Goal: Feedback & Contribution: Contribute content

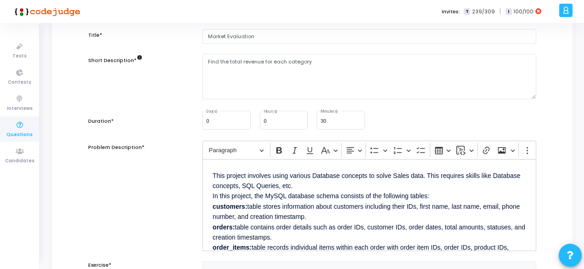
scroll to position [83, 0]
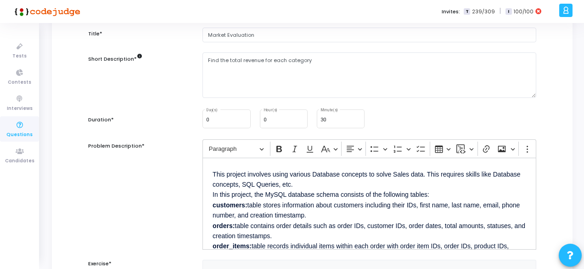
click at [26, 132] on span "Questions" at bounding box center [19, 135] width 26 height 8
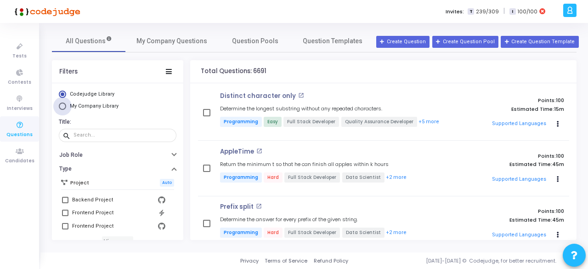
click at [80, 105] on span "My Company Library" at bounding box center [94, 106] width 49 height 6
click at [66, 105] on input "My Company Library" at bounding box center [62, 105] width 7 height 7
radio input "true"
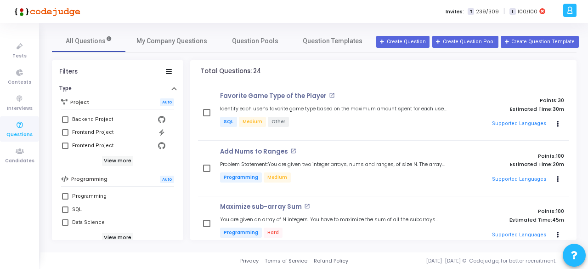
scroll to position [81, 0]
click at [64, 210] on span at bounding box center [65, 208] width 6 height 6
click at [65, 212] on input "SQL" at bounding box center [65, 212] width 0 height 0
checkbox input "true"
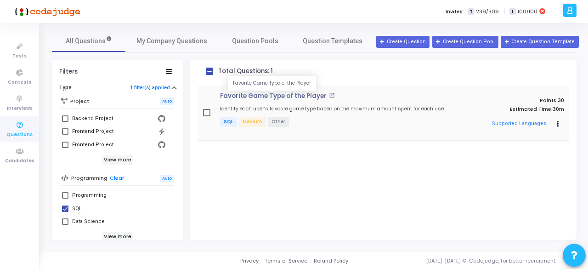
click at [289, 97] on p "Favorite Game Type of the Player" at bounding box center [273, 95] width 107 height 7
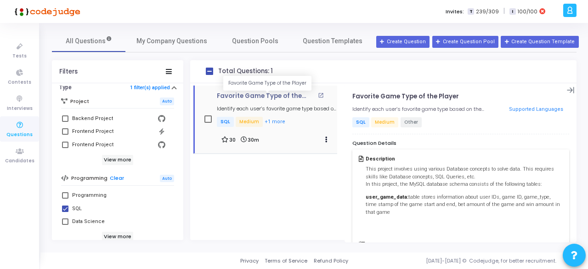
click at [254, 97] on p "Favorite Game Type of the Player" at bounding box center [266, 95] width 99 height 7
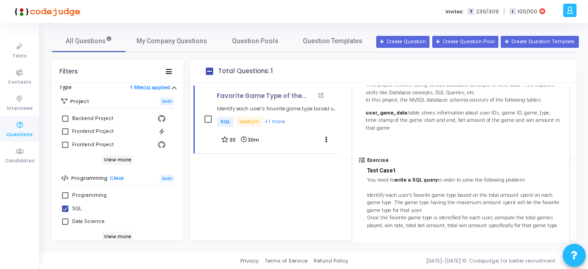
scroll to position [31, 0]
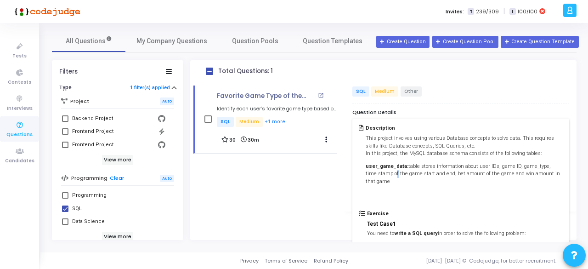
click at [381, 174] on p "user_game_data: table stores information about user IDs, game ID, game_type, ti…" at bounding box center [464, 174] width 197 height 23
drag, startPoint x: 380, startPoint y: 182, endPoint x: 363, endPoint y: 137, distance: 48.3
click at [363, 137] on div "Description This project involves using various Database concepts to solve data…" at bounding box center [461, 167] width 204 height 85
copy div "This project involves using various Database concepts to solve data. This requi…"
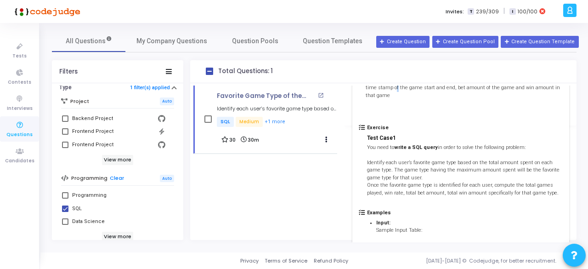
scroll to position [117, 0]
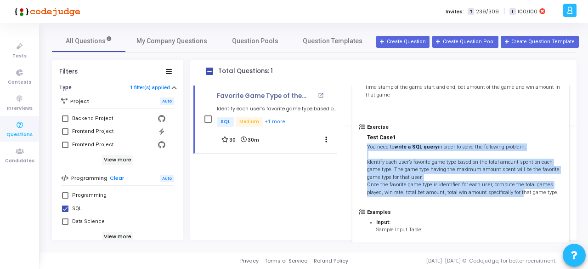
drag, startPoint x: 367, startPoint y: 146, endPoint x: 514, endPoint y: 196, distance: 156.3
click at [514, 196] on div "Exercise Test Case1 You need to write a SQL query in order to solve the followi…" at bounding box center [461, 166] width 204 height 85
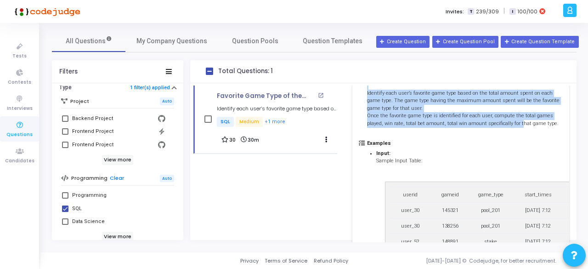
scroll to position [188, 0]
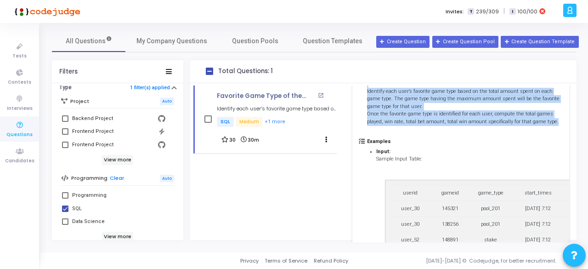
click at [552, 123] on p "You need to write a SQL query in order to solve the following problem: Identify…" at bounding box center [465, 99] width 196 height 53
copy p "You need to write a SQL query in order to solve the following problem: Identify…"
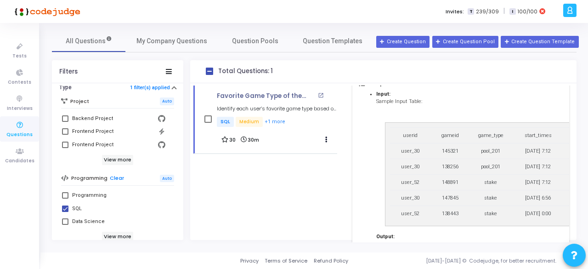
scroll to position [243, 0]
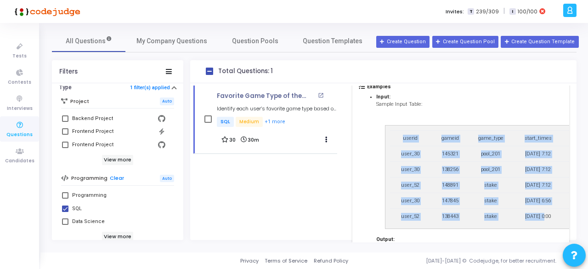
drag, startPoint x: 396, startPoint y: 128, endPoint x: 541, endPoint y: 213, distance: 168.8
click at [541, 213] on figure "userid gameid game_type start_times bet_amt win_amt end_time user_30 145321 poo…" at bounding box center [538, 176] width 306 height 103
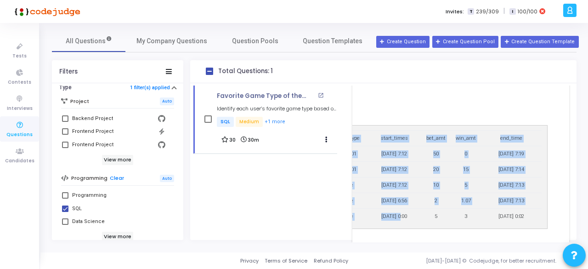
scroll to position [0, 152]
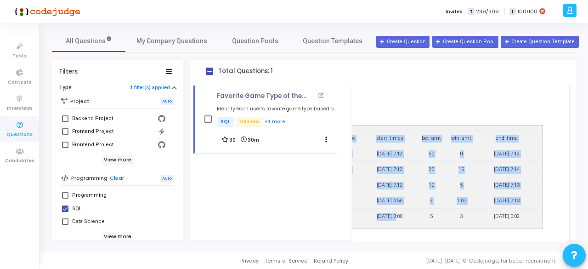
click at [525, 217] on td "[DATE] 0:02" at bounding box center [506, 217] width 60 height 16
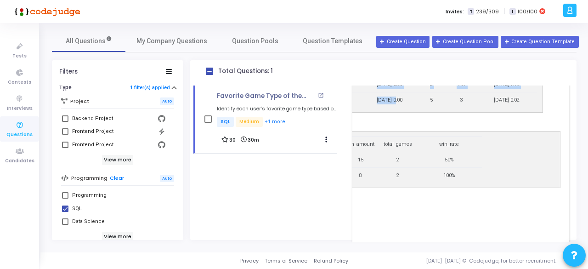
scroll to position [359, 0]
copy table "userid gameid game_type start_times bet_amt win_amt end_time user_30 145321 poo…"
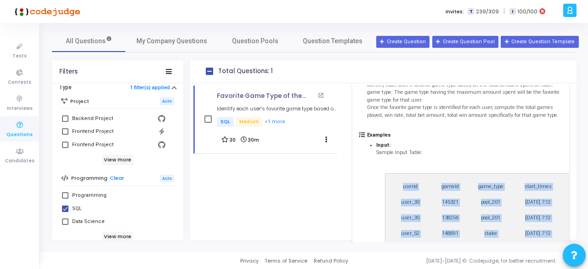
scroll to position [187, 0]
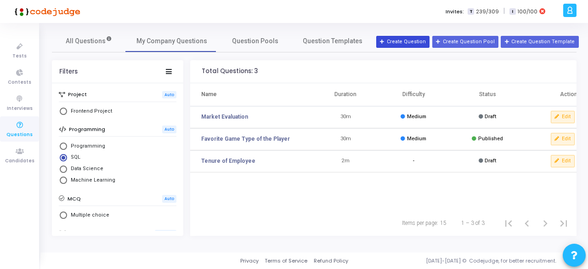
click at [430, 42] on button "Create Question" at bounding box center [402, 42] width 53 height 12
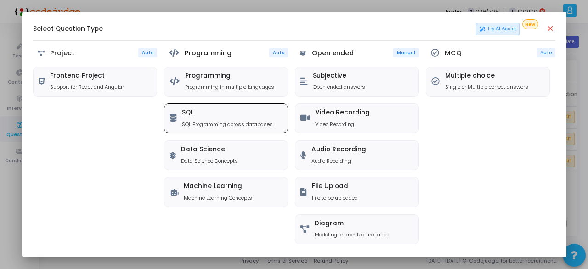
click at [230, 111] on h5 "SQL" at bounding box center [227, 113] width 91 height 8
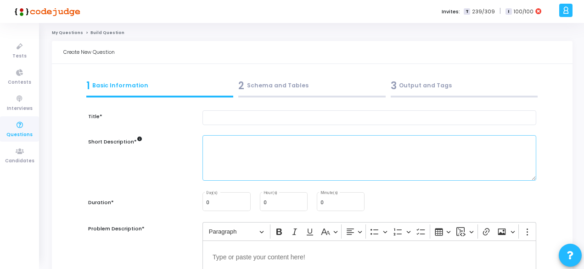
click at [261, 156] on textarea at bounding box center [370, 157] width 334 height 45
paste textarea "Compute the cumulative net win (total wins minus total bets), net win amount in…"
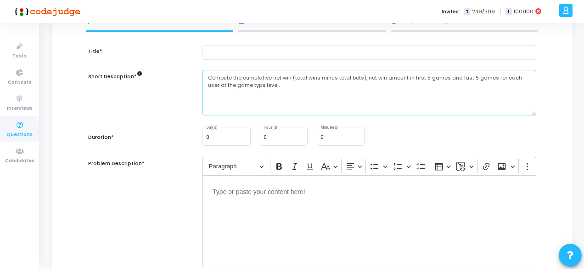
scroll to position [66, 0]
type textarea "Compute the cumulative net win (total wins minus total bets), net win amount in…"
click at [278, 88] on textarea "Compute the cumulative net win (total wins minus total bets), net win amount in…" at bounding box center [370, 91] width 334 height 45
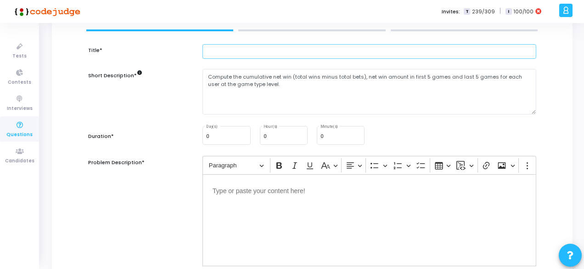
click at [255, 54] on input "text" at bounding box center [370, 51] width 334 height 15
type input "Win"
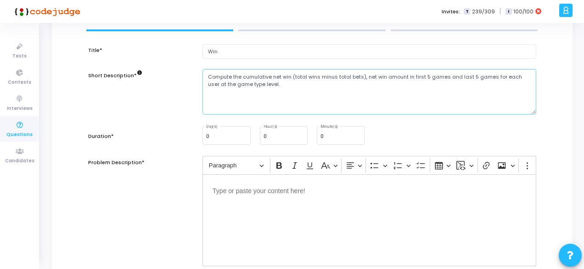
click at [331, 77] on textarea "Compute the cumulative net win (total wins minus total bets), net win amount in…" at bounding box center [370, 91] width 334 height 45
click at [320, 77] on textarea "Compute the cumulative net win (total wins minus total bets), net win amount in…" at bounding box center [370, 91] width 334 height 45
click at [331, 77] on textarea "Compute the cumulative net win (total win anmount minus total bets), net win am…" at bounding box center [370, 91] width 334 height 45
click at [377, 76] on textarea "Compute the cumulative net win (total win amount minus total bets), net win amo…" at bounding box center [370, 91] width 334 height 45
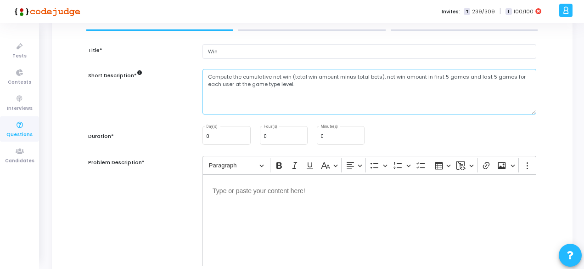
click at [377, 76] on textarea "Compute the cumulative net win (total win amount minus total bets), net win amo…" at bounding box center [370, 91] width 334 height 45
type textarea "Compute the cumulative net win (total win amount minus total amount), net win a…"
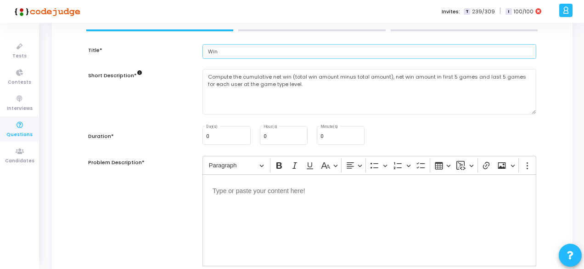
click at [247, 49] on input "Win" at bounding box center [370, 51] width 334 height 15
type input "W"
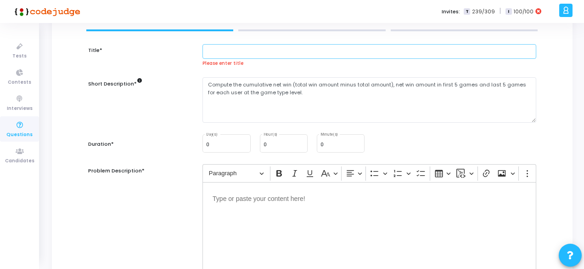
paste input "Compute the cumulative net win (total wins minus total bets), net win amount in…"
type input "Compute the cumulative net win (total wins minus total bets), net win amount in…"
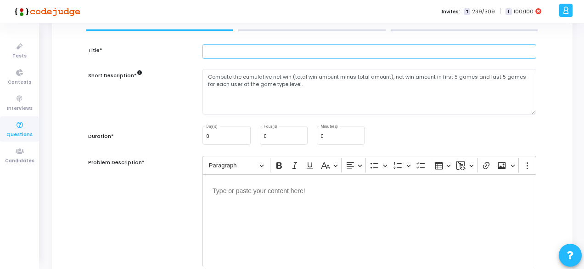
scroll to position [0, 0]
type input "W"
drag, startPoint x: 244, startPoint y: 50, endPoint x: 160, endPoint y: 51, distance: 83.6
click at [160, 51] on div "Title* Net Win" at bounding box center [313, 56] width 458 height 25
type input "Skill of the Player"
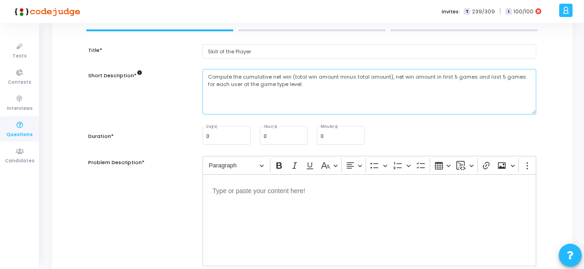
click at [263, 97] on textarea "Compute the cumulative net win (total win amount minus total amount), net win a…" at bounding box center [370, 91] width 334 height 45
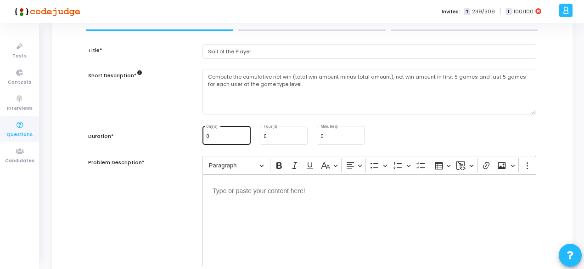
click at [230, 141] on div "0 Day(s)" at bounding box center [226, 134] width 40 height 20
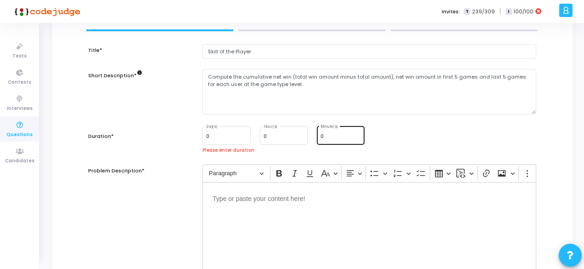
click at [341, 132] on div "0 Minute(s)" at bounding box center [341, 134] width 40 height 20
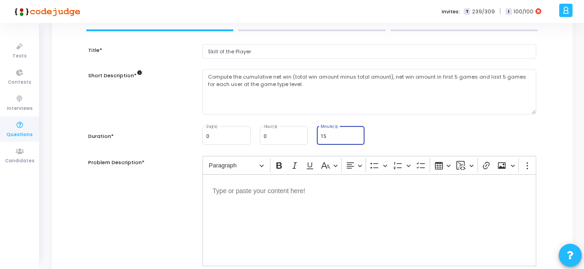
type input "15"
click at [287, 186] on p "Editor editing area: main" at bounding box center [370, 189] width 314 height 11
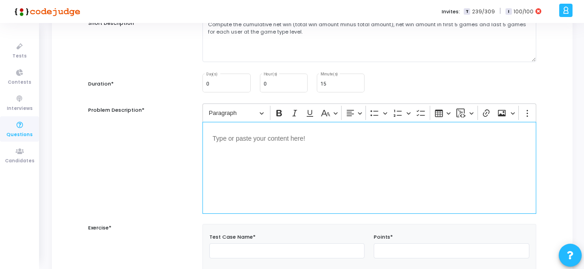
scroll to position [80, 0]
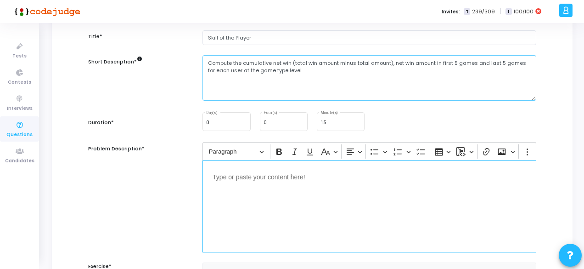
click at [290, 65] on textarea "Compute the cumulative net win (total win amount minus total amount), net win a…" at bounding box center [370, 77] width 334 height 45
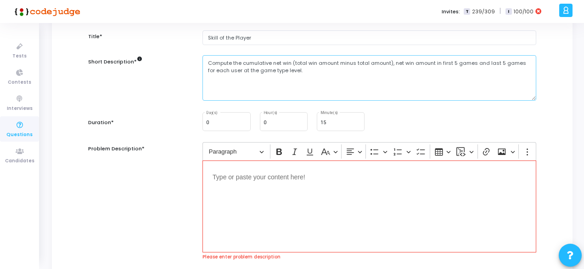
click at [290, 65] on textarea "Compute the cumulative net win (total win amount minus total amount), net win a…" at bounding box center [370, 77] width 334 height 45
click at [270, 189] on div "Editor editing area: main" at bounding box center [370, 206] width 334 height 92
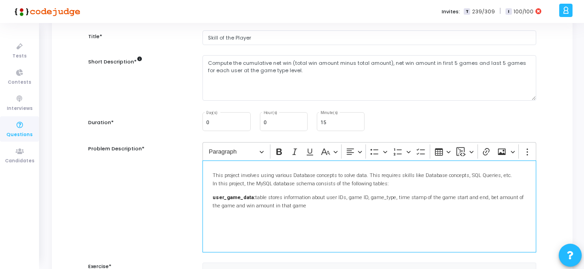
click at [270, 206] on p "user_game_data: table stores information about user IDs, game ID, game_type, ti…" at bounding box center [370, 200] width 314 height 17
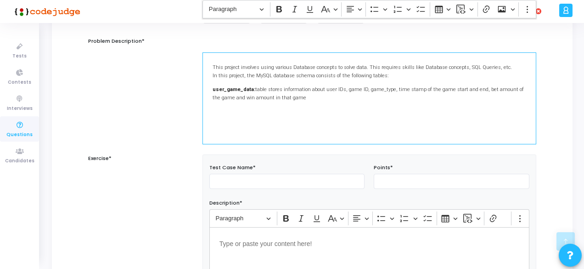
scroll to position [232, 0]
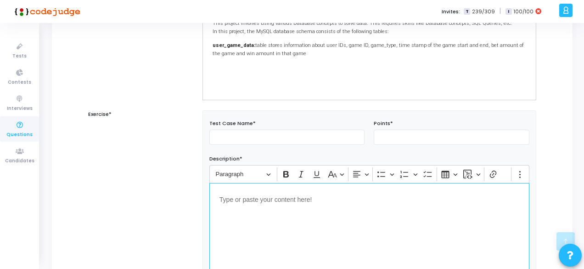
click at [246, 210] on div "Editor editing area: main" at bounding box center [369, 229] width 320 height 92
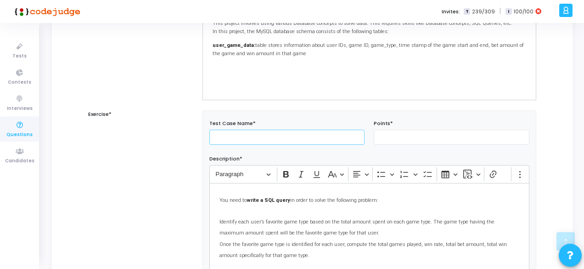
click at [249, 138] on input "text" at bounding box center [287, 137] width 156 height 15
type input "Test Case 1"
click at [414, 136] on input "number" at bounding box center [452, 137] width 156 height 15
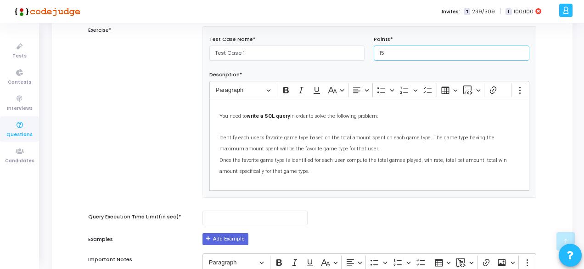
scroll to position [317, 0]
type input "15"
click at [291, 146] on span "Identify each user’s favorite game type based on the total amount spent on each…" at bounding box center [357, 142] width 275 height 17
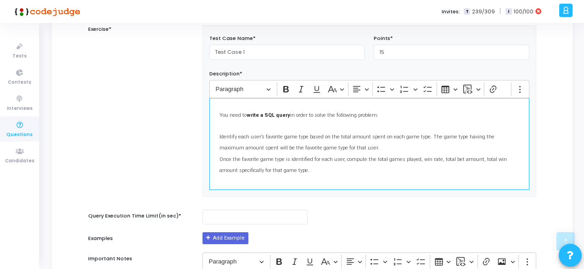
click at [291, 146] on span "Identify each user’s favorite game type based on the total amount spent on each…" at bounding box center [357, 142] width 275 height 17
drag, startPoint x: 219, startPoint y: 136, endPoint x: 292, endPoint y: 170, distance: 81.0
click at [292, 170] on p "You need to write a SQL query in order to solve the following problem: Identify…" at bounding box center [370, 142] width 300 height 68
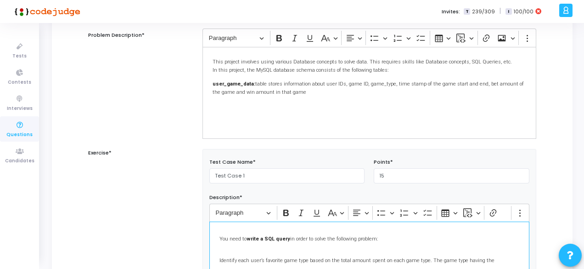
scroll to position [218, 0]
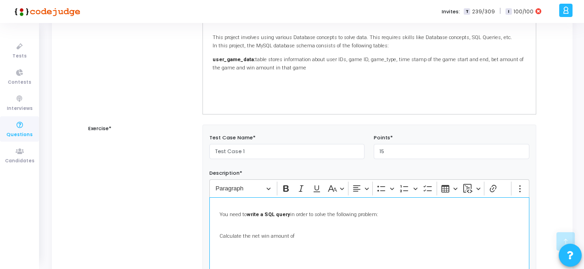
click at [249, 234] on span "Calculate the net win amount of" at bounding box center [257, 236] width 75 height 6
click at [312, 232] on p "You need to write a SQL query in order to solve the following problem: Calculat…" at bounding box center [370, 224] width 300 height 34
click at [314, 235] on span "Calculate the total net win amount of each player for ever" at bounding box center [286, 236] width 133 height 6
click at [353, 233] on span "Calculate the total net win amount of each game type for ever" at bounding box center [291, 236] width 143 height 6
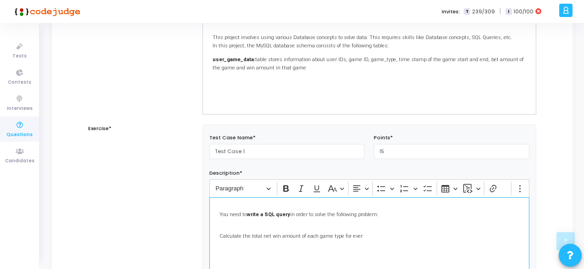
click at [353, 233] on span "Calculate the total net win amount of each game type for ever" at bounding box center [291, 236] width 143 height 6
click at [436, 235] on span "Calculate the total net win amount of each game type for each user. Formula for…" at bounding box center [349, 236] width 258 height 6
click at [502, 235] on p "You need to write a SQL query in order to solve the following problem: Calculat…" at bounding box center [370, 224] width 300 height 34
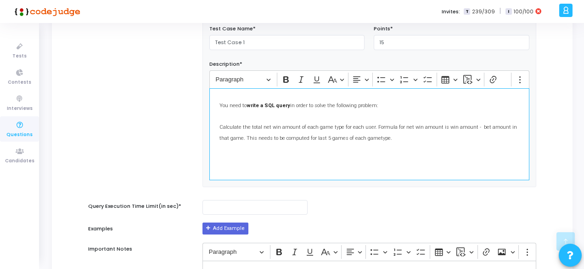
scroll to position [327, 0]
click at [242, 126] on span "Calculate the total net win amount of each game type for each user. Formula for…" at bounding box center [369, 132] width 298 height 17
click at [362, 136] on span "Calculate the total net win amount of each game type for each user. Formula for…" at bounding box center [369, 132] width 298 height 17
click at [287, 160] on div "You need to write a SQL query in order to solve the following problem: Calculat…" at bounding box center [369, 134] width 320 height 92
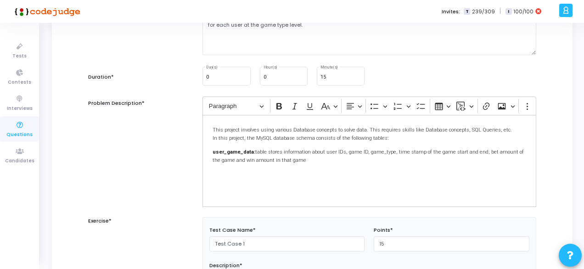
scroll to position [124, 0]
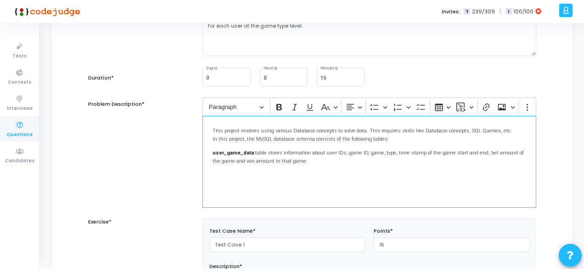
click at [307, 151] on p "user_game_data: table stores information about user IDs, game ID, game_type, ti…" at bounding box center [370, 156] width 314 height 17
click at [294, 169] on div "This project involves using various Database concepts to solve data. This requi…" at bounding box center [370, 162] width 334 height 92
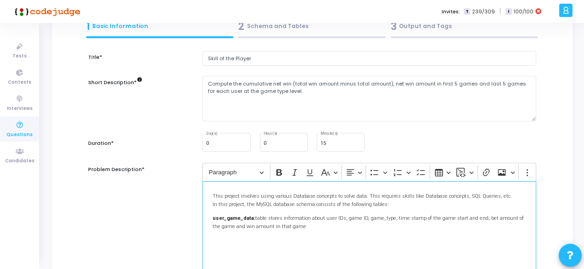
scroll to position [49, 0]
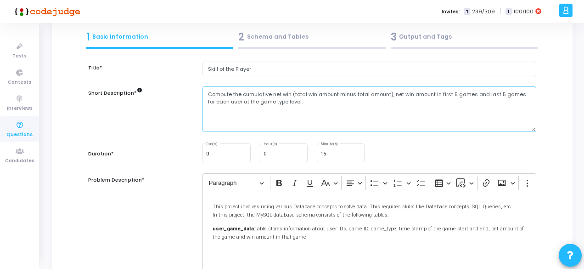
drag, startPoint x: 474, startPoint y: 95, endPoint x: 478, endPoint y: 106, distance: 11.2
click at [478, 106] on textarea "Compute the cumulative net win (total win amount minus total amount), net win a…" at bounding box center [370, 108] width 334 height 45
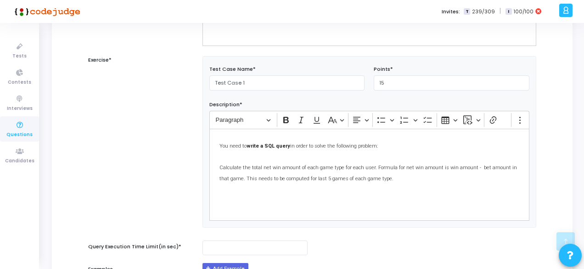
scroll to position [298, 0]
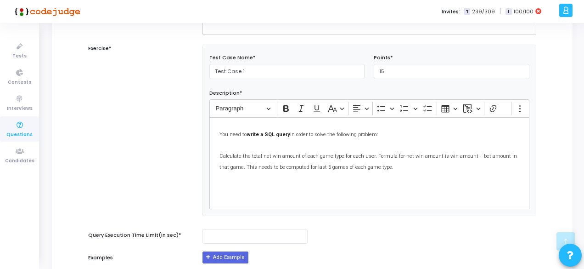
click at [373, 164] on span "Calculate the total net win amount of each game type for each user. Formula for…" at bounding box center [369, 161] width 298 height 17
click at [300, 165] on span "Calculate the total net win amount of each game type for each user. Formula for…" at bounding box center [369, 161] width 298 height 17
drag, startPoint x: 332, startPoint y: 165, endPoint x: 373, endPoint y: 163, distance: 41.4
click at [373, 163] on span "Calculate the total net win amount of each game type for each user. Formula for…" at bounding box center [369, 161] width 298 height 17
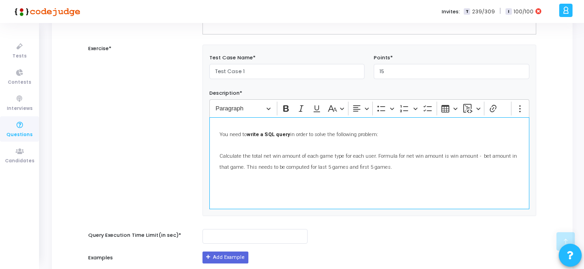
click at [370, 165] on span "Calculate the total net win amount of each game type for each user. Formula for…" at bounding box center [369, 161] width 298 height 17
click at [350, 183] on div "You need to write a SQL query in order to solve the following problem: Calculat…" at bounding box center [369, 163] width 320 height 92
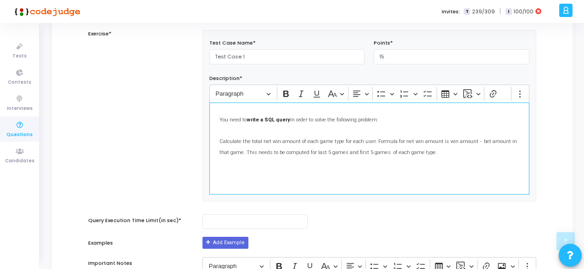
scroll to position [313, 0]
click at [423, 147] on p "You need to write a SQL query in order to solve the following problem: Calculat…" at bounding box center [370, 134] width 300 height 45
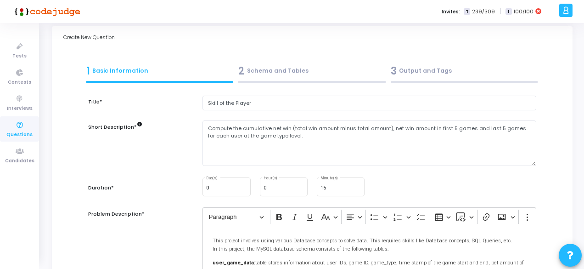
scroll to position [0, 0]
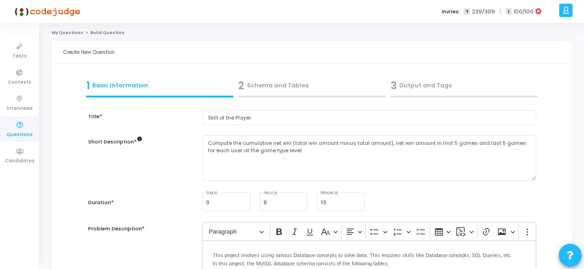
click at [343, 188] on div "Compute the cumulative net win (total win amount minus total amount), net win a…" at bounding box center [369, 163] width 343 height 56
click at [320, 203] on div "15 Minute(s)" at bounding box center [341, 201] width 48 height 20
type input "1"
type input "30"
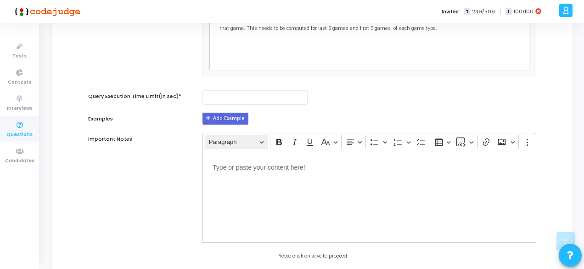
scroll to position [437, 0]
click at [226, 122] on button "Add Example" at bounding box center [226, 118] width 46 height 12
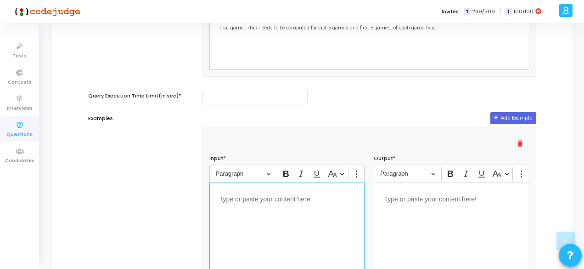
click at [243, 216] on div "Editor editing area: main" at bounding box center [287, 228] width 156 height 92
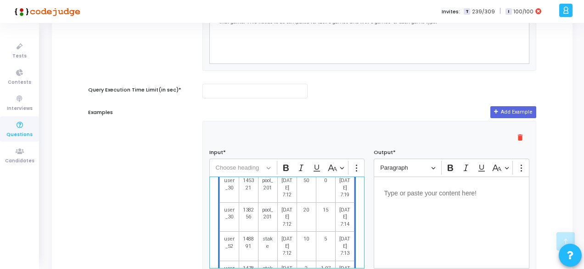
scroll to position [58, 0]
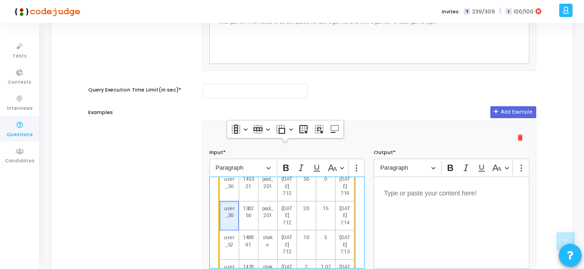
click at [234, 220] on td "user_30" at bounding box center [229, 215] width 19 height 29
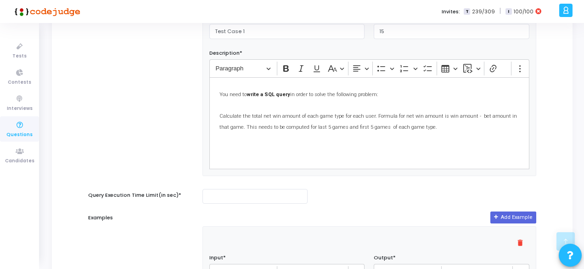
scroll to position [337, 0]
click at [353, 125] on span "Calculate the total net win amount of each game type for each user. Formula for…" at bounding box center [369, 121] width 298 height 17
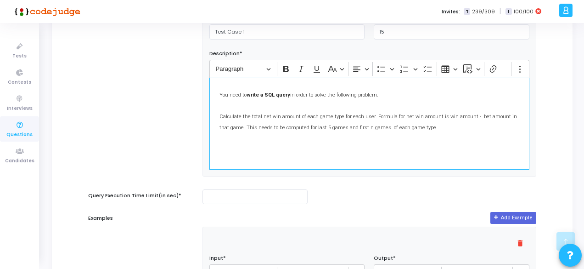
click at [312, 124] on span "Calculate the total net win amount of each game type for each user. Formula for…" at bounding box center [369, 121] width 298 height 17
click at [286, 153] on div "You need to write a SQL query in order to solve the following problem: Calculat…" at bounding box center [369, 124] width 320 height 92
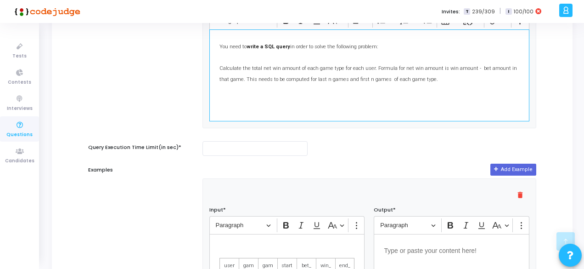
scroll to position [386, 0]
click at [426, 80] on p "You need to write a SQL query in order to solve the following problem: Calculat…" at bounding box center [370, 61] width 300 height 45
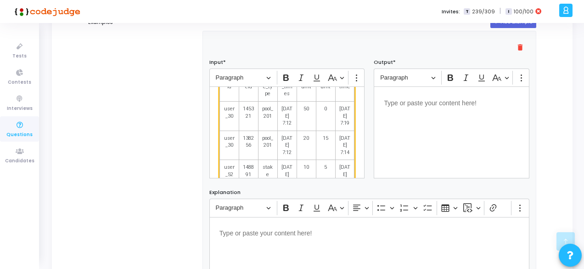
scroll to position [76, 0]
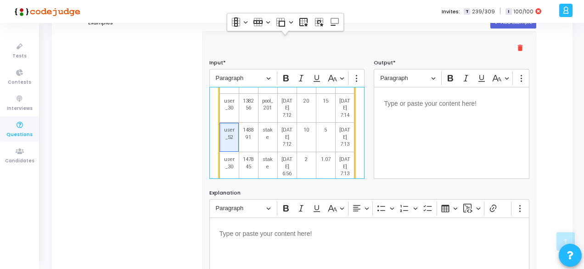
click at [232, 141] on span "user_52" at bounding box center [229, 133] width 11 height 14
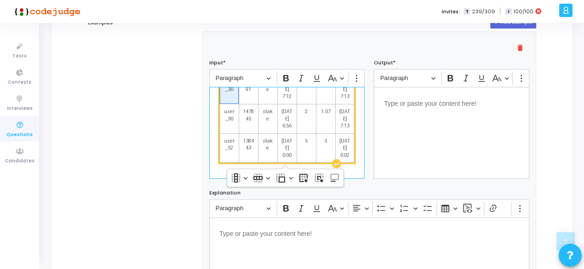
scroll to position [158, 0]
click at [233, 144] on span "user_52" at bounding box center [229, 144] width 11 height 14
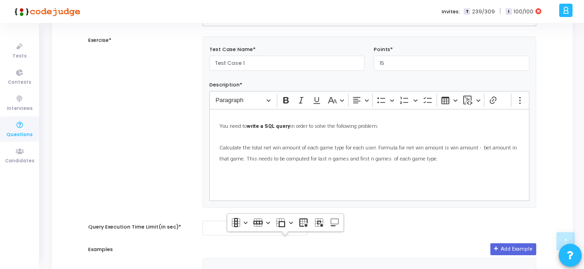
scroll to position [305, 0]
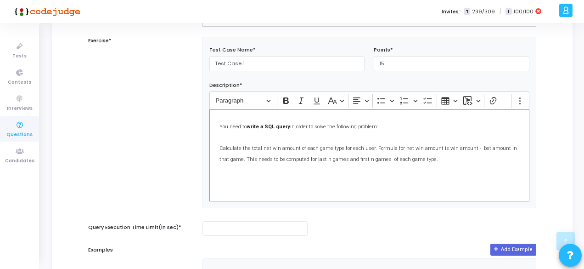
drag, startPoint x: 297, startPoint y: 146, endPoint x: 337, endPoint y: 147, distance: 40.0
click at [337, 147] on span "Calculate the total net win amount of each game type for each user. Formula for…" at bounding box center [369, 153] width 298 height 17
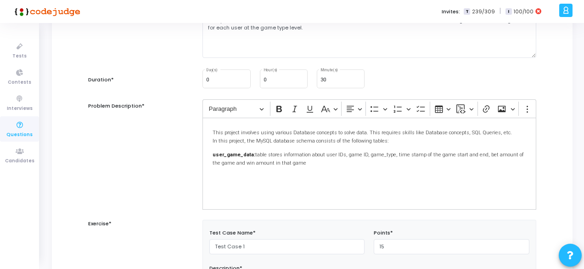
scroll to position [122, 0]
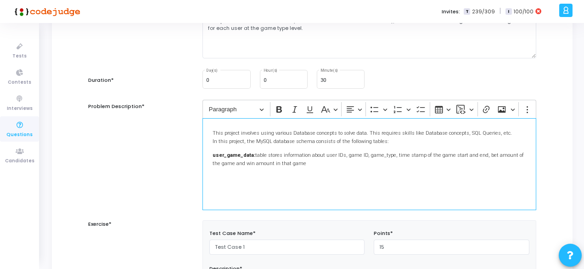
click at [404, 147] on div "This project involves using various Database concepts to solve data. This requi…" at bounding box center [370, 164] width 334 height 92
click at [306, 154] on p "user_game_data: table stores information about user IDs, game ID, game_type, ti…" at bounding box center [370, 158] width 314 height 17
click at [380, 152] on p "user_game_data: table stores information about user IDs, game ID, game_type, ti…" at bounding box center [370, 158] width 314 height 17
click at [418, 153] on p "user_game_data: table stores information about user IDs, game ID, game_type, ti…" at bounding box center [370, 158] width 314 height 17
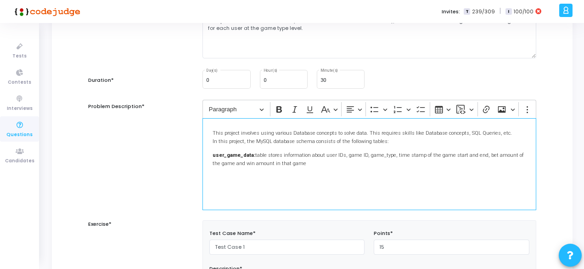
click at [411, 154] on p "user_game_data: table stores information about user IDs, game ID, game_type, ti…" at bounding box center [370, 158] width 314 height 17
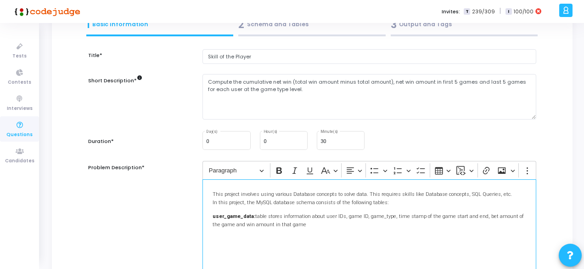
scroll to position [60, 0]
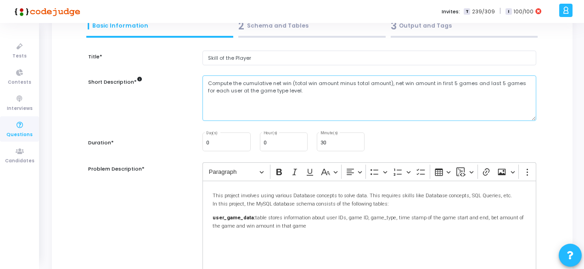
drag, startPoint x: 233, startPoint y: 88, endPoint x: 333, endPoint y: 93, distance: 99.8
click at [333, 93] on textarea "Compute the cumulative net win (total win amount minus total amount), net win a…" at bounding box center [370, 97] width 334 height 45
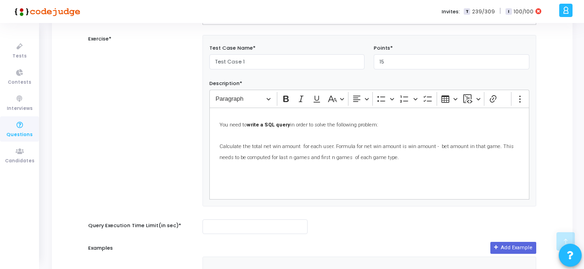
scroll to position [309, 0]
type textarea "Compute the cumulative net win (total win amount minus total amount), net win a…"
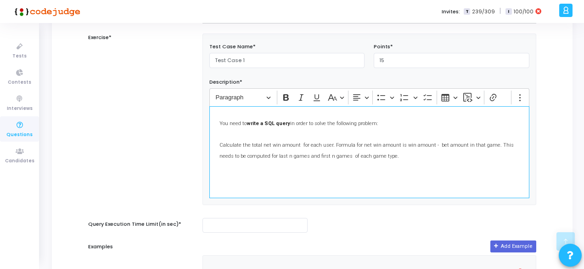
click at [362, 153] on span "Calculate the total net win amount for each user. Formula for net win amount is…" at bounding box center [367, 150] width 294 height 17
click at [372, 167] on div "You need to write a SQL query in order to solve the following problem: Calculat…" at bounding box center [369, 152] width 320 height 92
drag, startPoint x: 325, startPoint y: 151, endPoint x: 390, endPoint y: 155, distance: 65.4
click at [390, 155] on p "You need to write a SQL query in order to solve the following problem: Calculat…" at bounding box center [370, 138] width 300 height 45
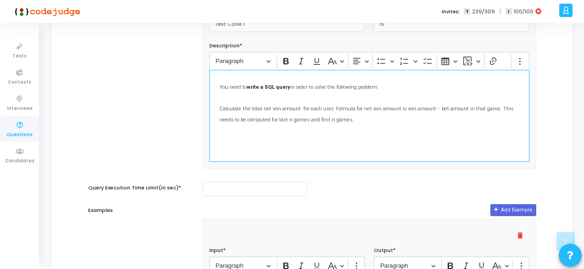
scroll to position [347, 0]
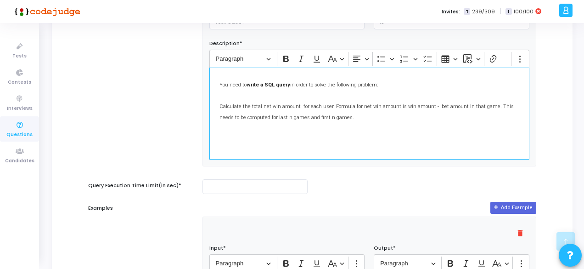
click at [314, 156] on div "You need to write a SQL query in order to solve the following problem: Calculat…" at bounding box center [369, 114] width 320 height 92
click at [335, 124] on div "You need to write a SQL query in order to solve the following problem: Calculat…" at bounding box center [369, 114] width 320 height 92
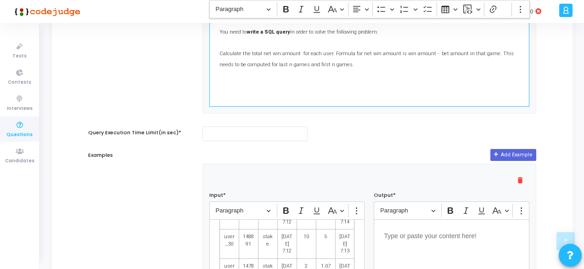
scroll to position [0, 0]
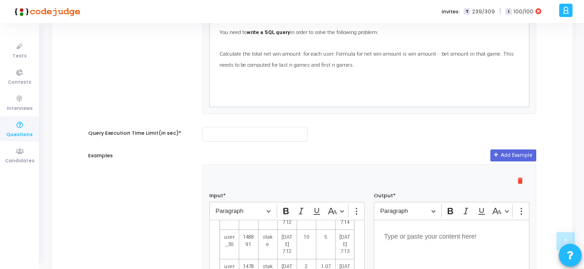
click at [308, 209] on div "Paragraph Bold Italic Underline Basic styles" at bounding box center [279, 210] width 135 height 17
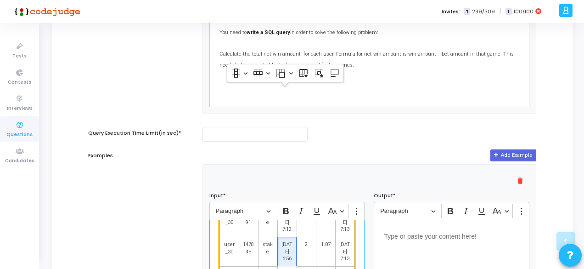
click at [284, 241] on span "[DATE] 6:56" at bounding box center [287, 251] width 11 height 21
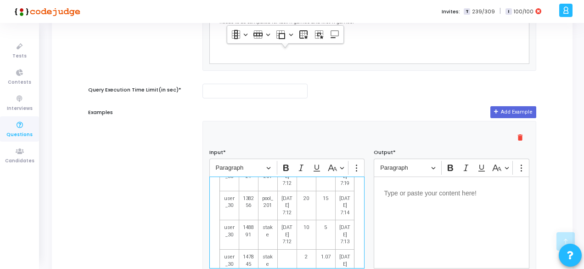
scroll to position [158, 0]
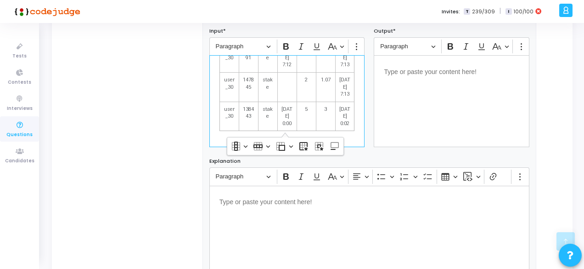
scroll to position [564, 0]
click at [355, 125] on div "userid gameid game_type start_times bet_amt win_amt end_time user_30 145321 poo…" at bounding box center [287, 102] width 156 height 92
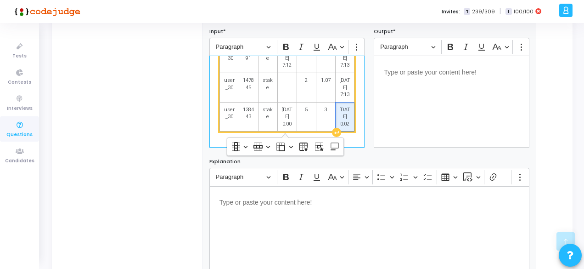
click at [347, 131] on td "[DATE] 0:02" at bounding box center [344, 116] width 19 height 29
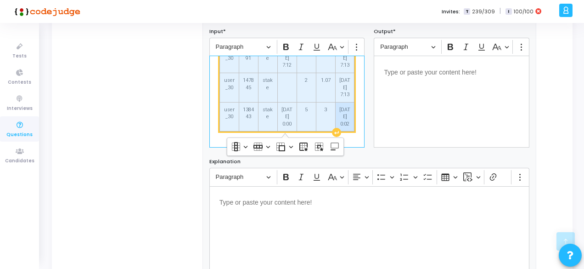
scroll to position [585, 0]
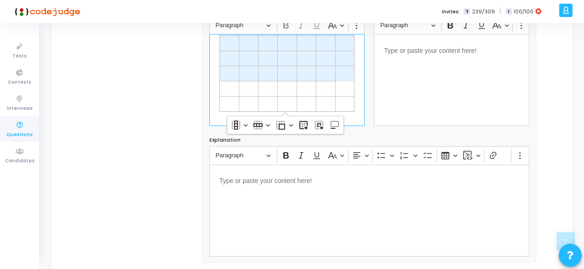
drag, startPoint x: 223, startPoint y: 44, endPoint x: 361, endPoint y: 132, distance: 163.6
click at [361, 132] on div "delete Input* Rich Text Editor Paragraph Bold Italic Underline Basic styles Sho…" at bounding box center [369, 121] width 333 height 284
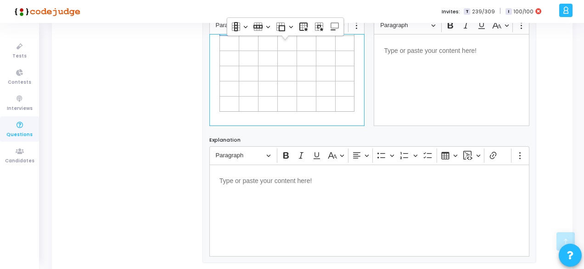
scroll to position [18, 0]
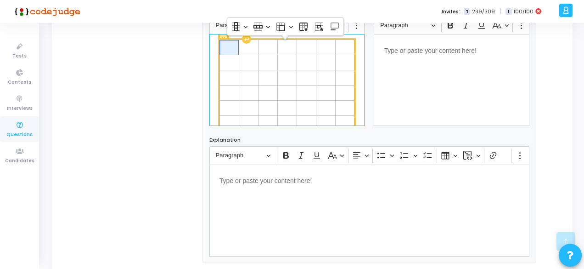
click at [221, 38] on div "Editor editing area: main" at bounding box center [223, 33] width 11 height 11
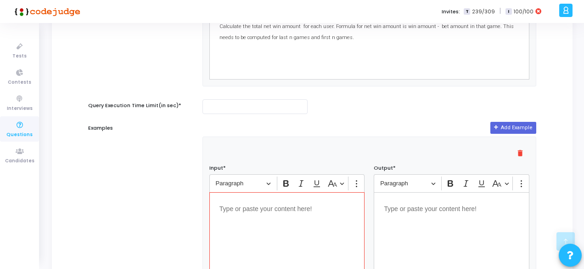
scroll to position [456, 0]
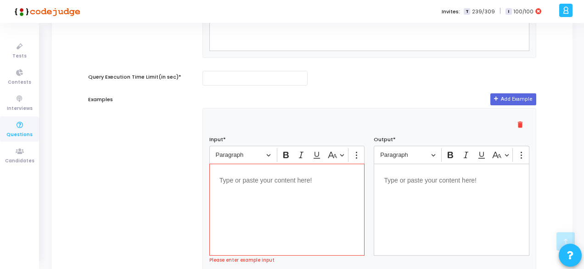
click at [284, 190] on div "Editor editing area: main" at bounding box center [287, 210] width 156 height 92
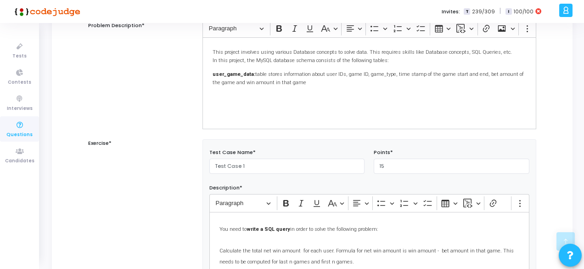
scroll to position [422, 0]
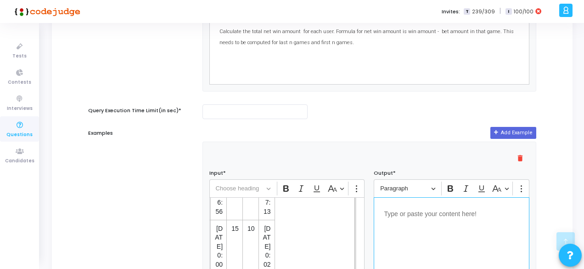
click at [395, 224] on div "Editor editing area: main" at bounding box center [452, 243] width 156 height 92
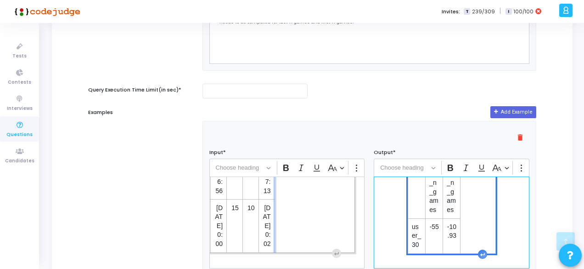
scroll to position [778, 40]
drag, startPoint x: 271, startPoint y: 199, endPoint x: 324, endPoint y: 201, distance: 53.3
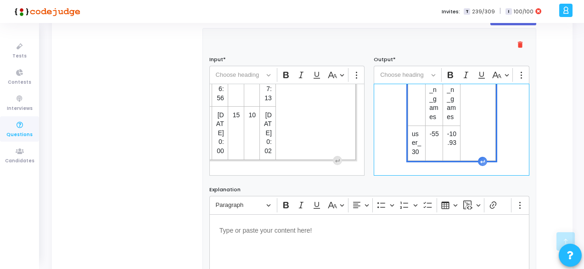
scroll to position [537, 0]
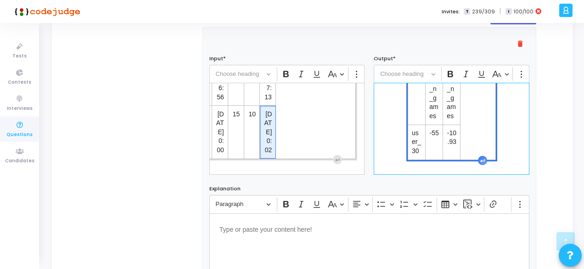
click at [264, 146] on span "[DATE] 0:02" at bounding box center [268, 132] width 8 height 45
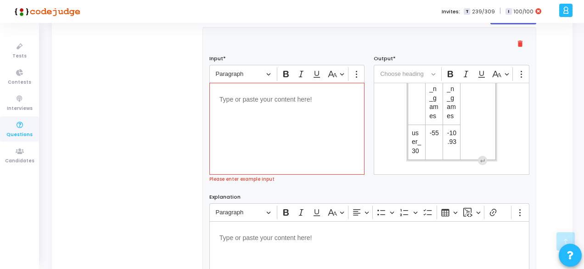
scroll to position [0, 0]
click at [266, 97] on p "Editor editing area: main" at bounding box center [288, 98] width 136 height 11
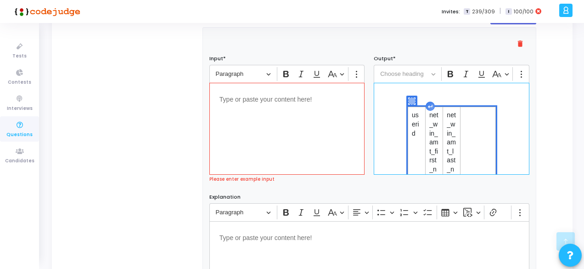
click at [490, 126] on table "userid net_win_amt_first_n_games net_win_amt_last_n_games user_30 -55 -10.93" at bounding box center [452, 174] width 88 height 134
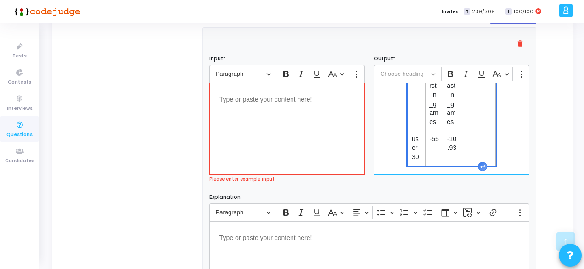
scroll to position [75, 0]
click at [473, 129] on table "userid net_win_amt_first_n_games net_win_amt_last_n_games user_30 -55 -10.93" at bounding box center [452, 99] width 88 height 134
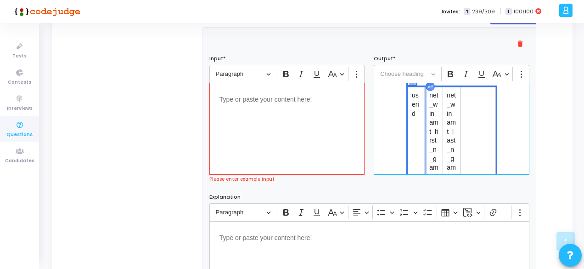
scroll to position [0, 0]
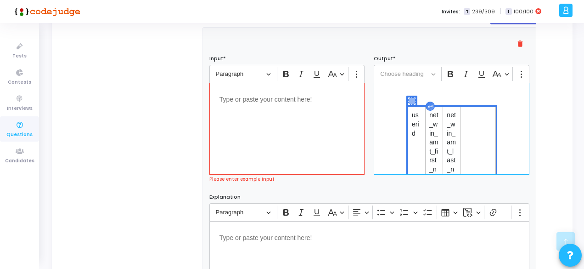
click at [470, 106] on div "userid net_win_amt_first_n_games net_win_amt_last_n_games user_30 -55 -10.93 Pr…" at bounding box center [452, 129] width 156 height 92
click at [472, 107] on div "userid net_win_amt_first_n_games net_win_amt_last_n_games user_30 -55 -10.93 Pr…" at bounding box center [452, 129] width 156 height 92
click at [412, 103] on icon "Editor editing area: main" at bounding box center [412, 101] width 6 height 6
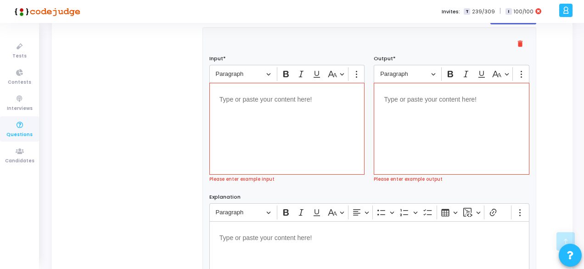
click at [228, 115] on div "Editor editing area: main" at bounding box center [287, 129] width 156 height 92
click at [353, 79] on icon "Editor toolbar" at bounding box center [356, 73] width 9 height 9
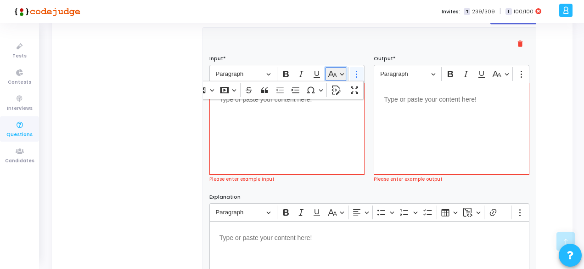
click at [345, 74] on button "Basic styles" at bounding box center [336, 74] width 21 height 14
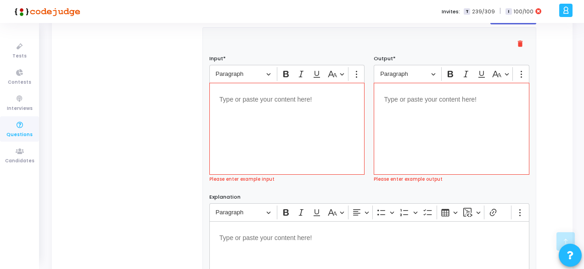
click at [258, 119] on div "Editor editing area: main" at bounding box center [287, 129] width 156 height 92
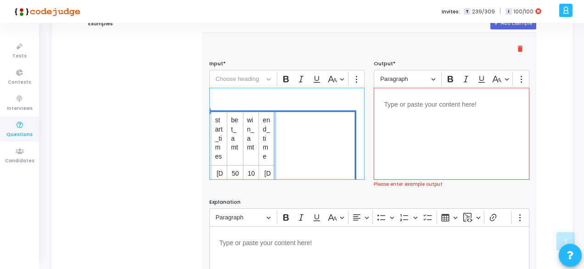
scroll to position [0, 40]
drag, startPoint x: 272, startPoint y: 141, endPoint x: 321, endPoint y: 140, distance: 48.7
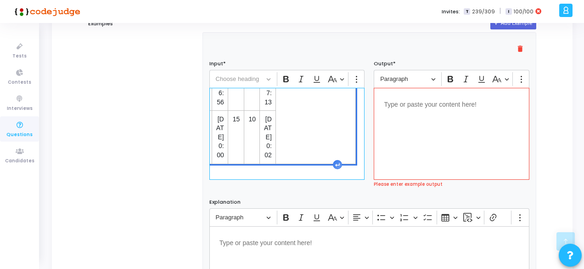
scroll to position [784, 40]
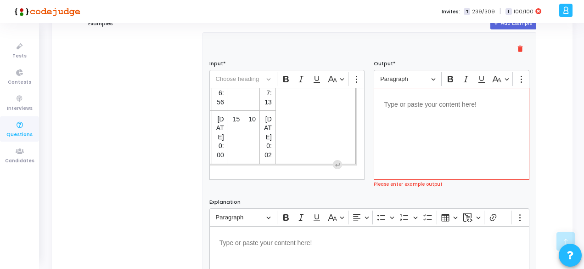
click at [403, 154] on div "Editor editing area: main" at bounding box center [452, 134] width 156 height 92
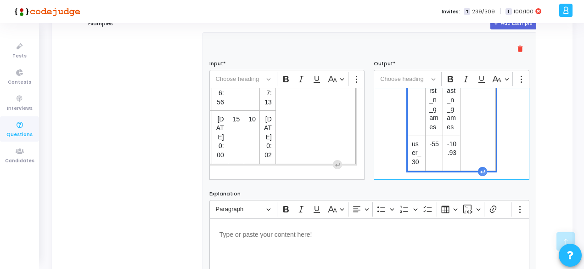
scroll to position [80, 0]
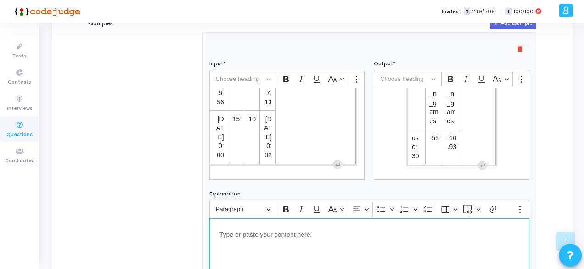
click at [301, 235] on p "Editor editing area: main" at bounding box center [370, 233] width 300 height 11
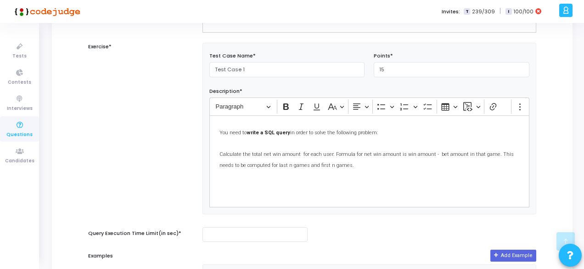
scroll to position [431, 0]
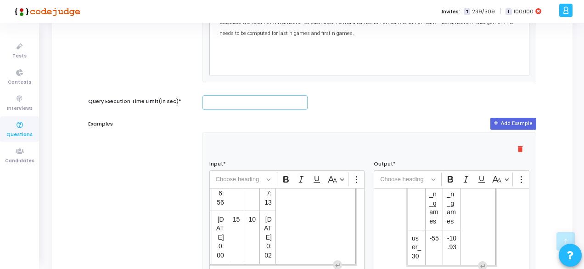
click at [230, 96] on input "number" at bounding box center [255, 102] width 105 height 15
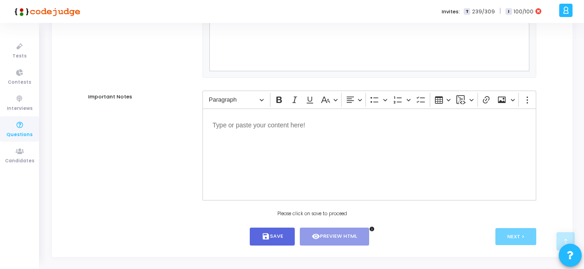
scroll to position [794, 0]
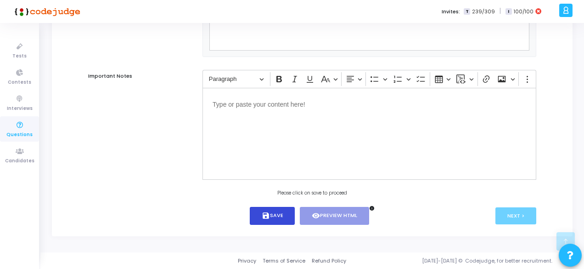
type input "5"
click at [266, 218] on icon "save" at bounding box center [266, 215] width 8 height 8
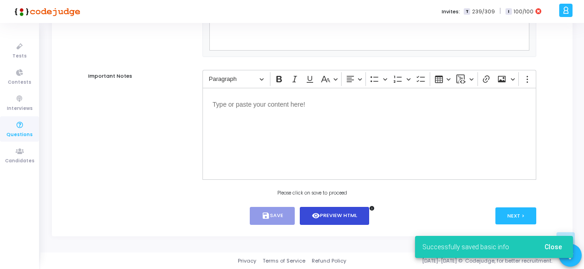
click at [327, 211] on button "visibility Preview HTML" at bounding box center [334, 216] width 69 height 18
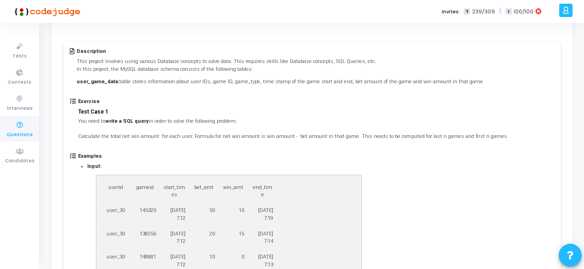
scroll to position [0, 0]
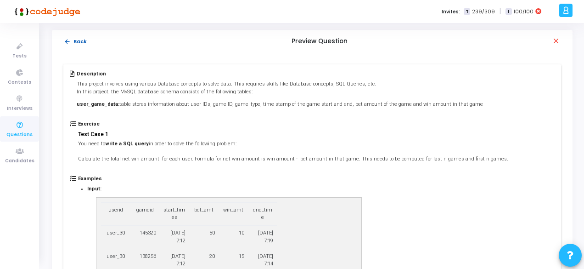
click at [68, 38] on mat-icon "arrow_back" at bounding box center [67, 41] width 7 height 7
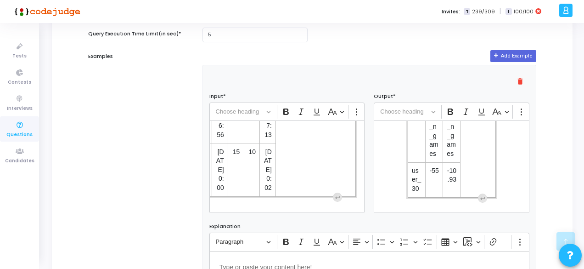
scroll to position [498, 0]
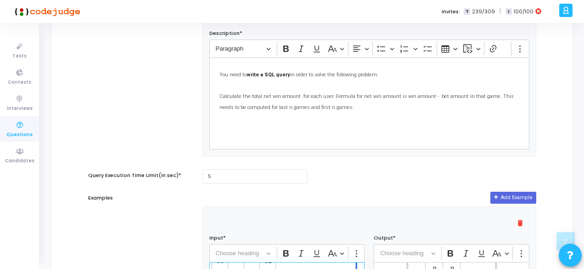
scroll to position [353, 0]
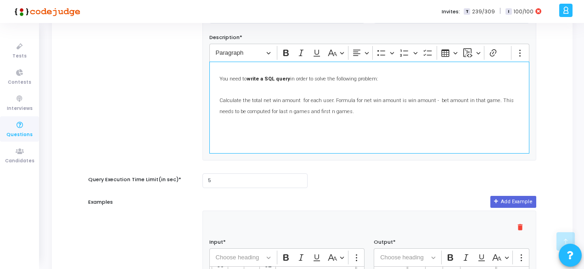
click at [268, 126] on div "You need to write a SQL query in order to solve the following problem: Calculat…" at bounding box center [369, 108] width 320 height 92
drag, startPoint x: 259, startPoint y: 153, endPoint x: 245, endPoint y: 146, distance: 15.0
click at [245, 146] on div "Test Case Name* Test Case 1 Points* 15 Description* Rich Text Editor Paragraph …" at bounding box center [369, 74] width 333 height 170
click at [245, 146] on div "You need to write a SQL query in order to solve the following problem: Calculat…" at bounding box center [369, 108] width 320 height 92
click at [356, 112] on p "You need to write a SQL query in order to solve the following problem: Calculat…" at bounding box center [370, 94] width 300 height 45
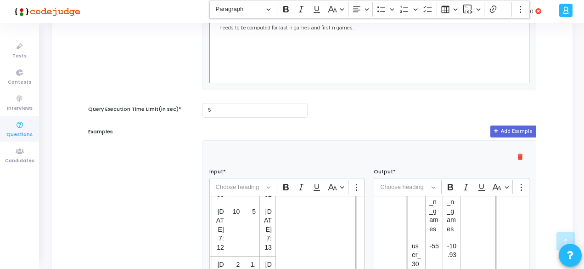
scroll to position [445, 0]
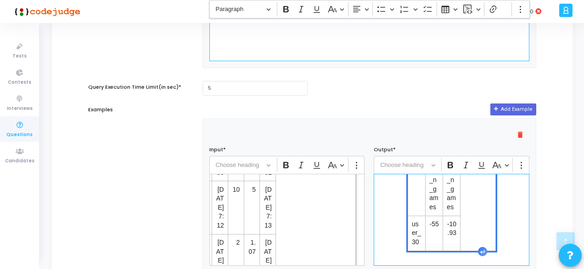
click at [496, 200] on div "userid net_win_amt_first_n_games net_win_amt_last_n_games user_30 -55 -10.93 Pr…" at bounding box center [452, 220] width 156 height 92
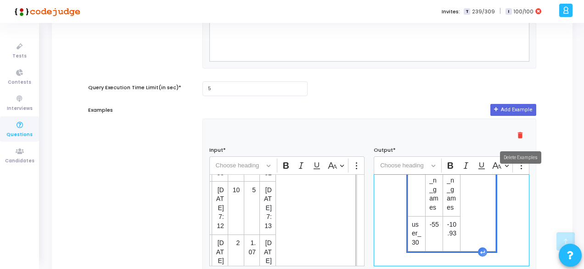
click at [519, 138] on mat-icon "delete" at bounding box center [520, 135] width 11 height 11
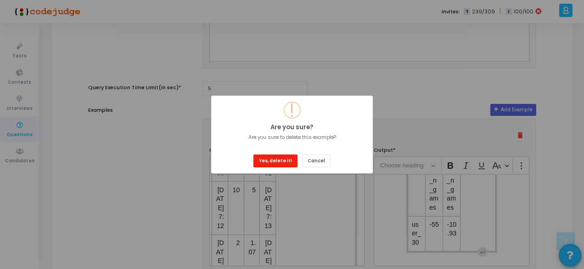
click at [286, 159] on button "Yes, delete it!" at bounding box center [276, 160] width 44 height 12
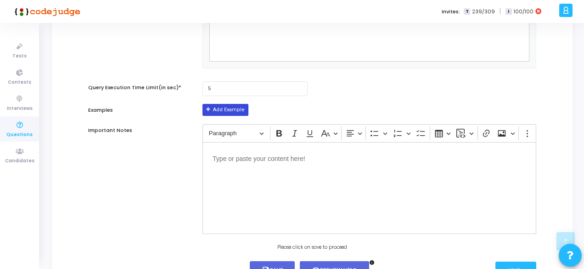
click at [222, 109] on button "Add Example" at bounding box center [226, 110] width 46 height 12
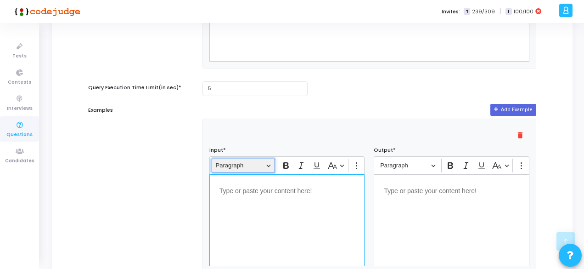
click at [267, 169] on button "Paragraph" at bounding box center [243, 165] width 63 height 14
click at [265, 190] on p "Editor editing area: main" at bounding box center [288, 189] width 136 height 11
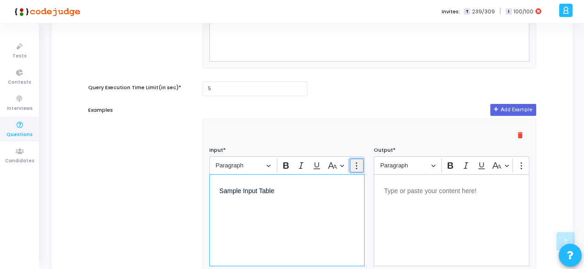
click at [358, 170] on icon "Editor toolbar" at bounding box center [356, 165] width 9 height 9
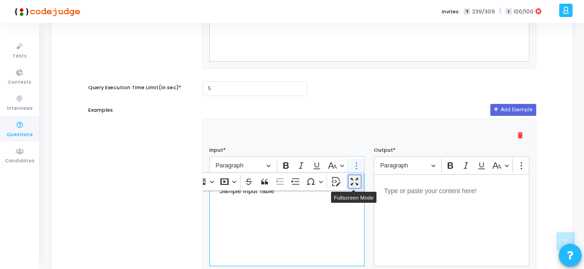
click at [352, 181] on icon "Dropdown toolbar" at bounding box center [354, 181] width 9 height 9
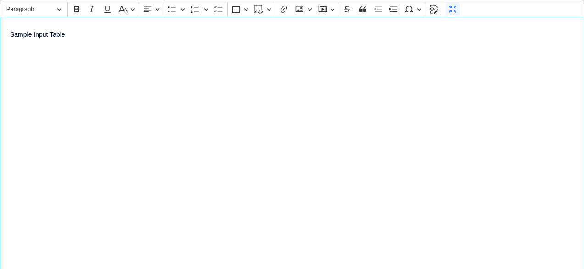
click at [183, 72] on div "Sample Input Table" at bounding box center [292, 143] width 584 height 251
click at [233, 12] on icon "Editor toolbar" at bounding box center [236, 9] width 8 height 7
click at [233, 15] on button "Insert table" at bounding box center [240, 9] width 21 height 14
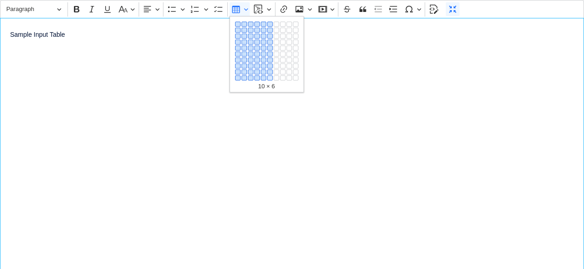
click at [270, 78] on button "10 × 6" at bounding box center [270, 77] width 6 height 5
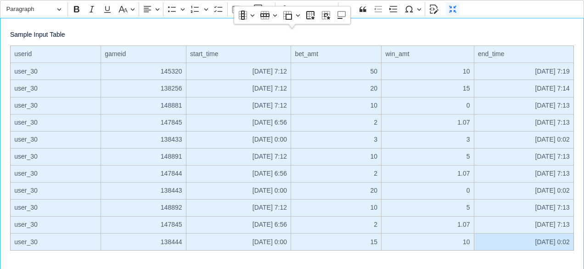
scroll to position [500, 0]
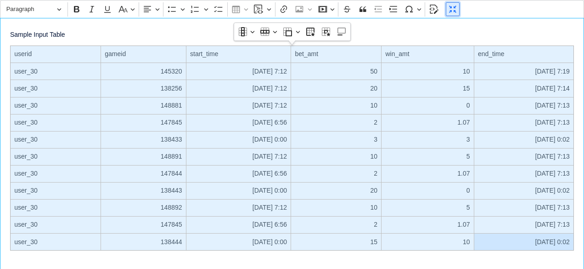
click at [452, 10] on icon "Editor toolbar" at bounding box center [452, 9] width 9 height 9
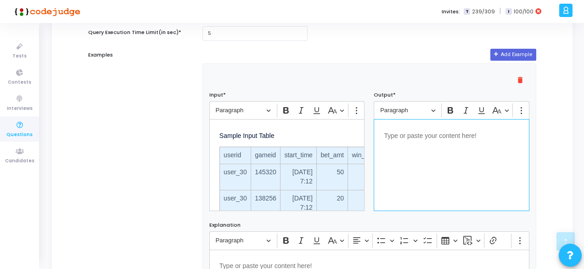
click at [412, 158] on div "Editor editing area: main" at bounding box center [452, 165] width 156 height 92
click at [419, 138] on p "Sample Out Table" at bounding box center [452, 134] width 136 height 11
click at [453, 136] on p "Sample Output Table" at bounding box center [452, 134] width 136 height 11
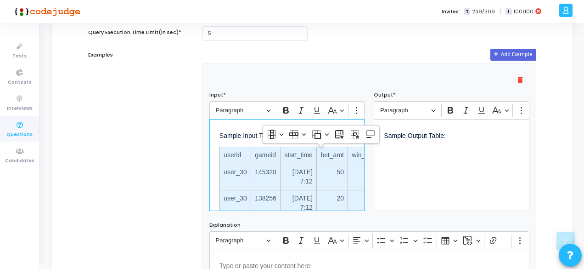
click at [336, 137] on p "Sample Input Table" at bounding box center [288, 134] width 136 height 11
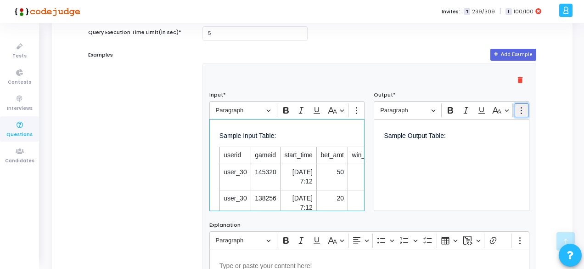
click at [516, 111] on button "Show more items" at bounding box center [522, 110] width 14 height 14
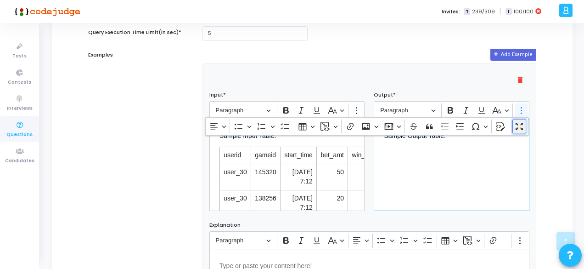
click at [518, 131] on icon "Dropdown toolbar" at bounding box center [519, 126] width 9 height 9
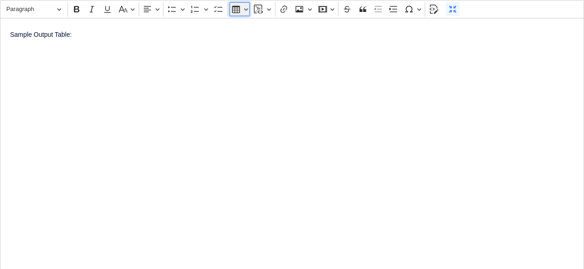
click at [230, 12] on button "Insert table" at bounding box center [240, 9] width 21 height 14
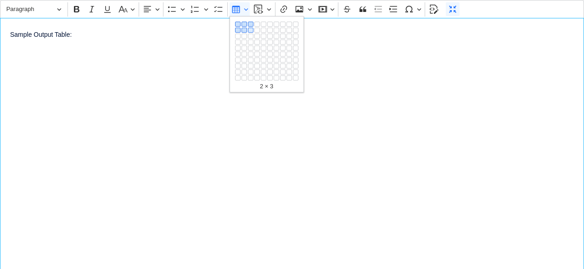
click at [248, 30] on button "2 × 3" at bounding box center [251, 30] width 6 height 5
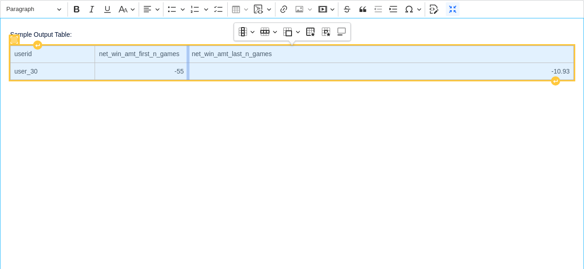
drag, startPoint x: 335, startPoint y: 63, endPoint x: 189, endPoint y: 58, distance: 146.1
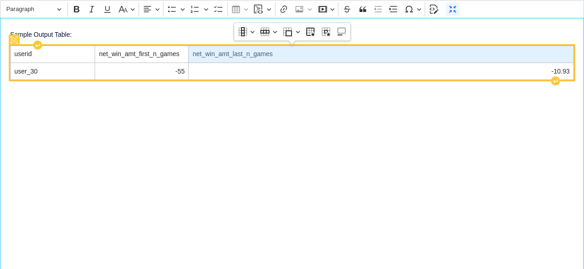
drag, startPoint x: 572, startPoint y: 54, endPoint x: 288, endPoint y: 53, distance: 284.3
click at [288, 53] on td "net_win_amt_last_n_games" at bounding box center [381, 54] width 385 height 17
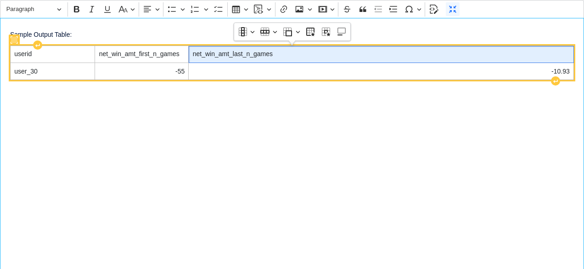
drag, startPoint x: 574, startPoint y: 56, endPoint x: 297, endPoint y: 58, distance: 277.5
click at [297, 58] on div "Sample Output Table: userid net_win_amt_first_n_games net_win_amt_last_n_games …" at bounding box center [292, 143] width 584 height 251
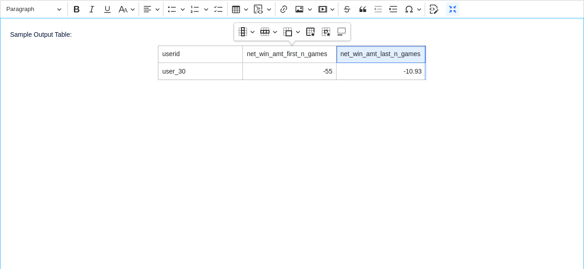
drag, startPoint x: 574, startPoint y: 55, endPoint x: 426, endPoint y: 49, distance: 148.0
click at [426, 49] on div "Sample Output Table: userid net_win_amt_first_n_games net_win_amt_last_n_games …" at bounding box center [292, 143] width 584 height 251
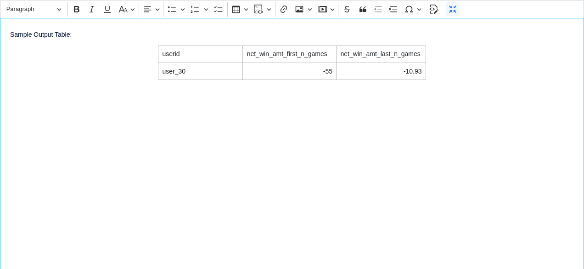
click at [321, 142] on div "Sample Output Table: userid net_win_amt_first_n_games net_win_amt_last_n_games …" at bounding box center [292, 143] width 584 height 251
click at [449, 11] on icon "Editor toolbar" at bounding box center [452, 9] width 9 height 9
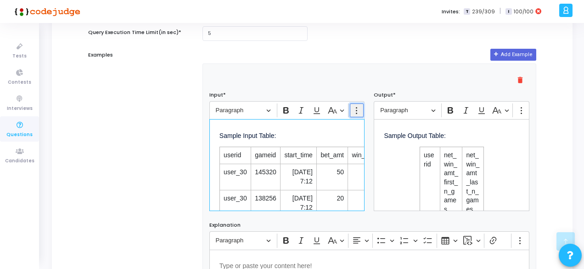
click at [359, 113] on button "Show more items" at bounding box center [357, 110] width 14 height 14
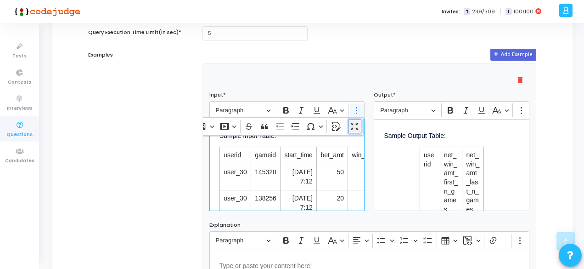
click at [356, 128] on icon "Dropdown toolbar" at bounding box center [354, 126] width 9 height 9
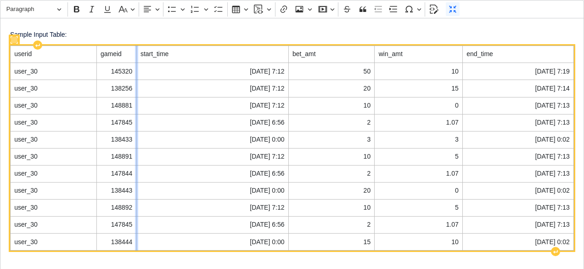
drag, startPoint x: 176, startPoint y: 53, endPoint x: 135, endPoint y: 50, distance: 41.5
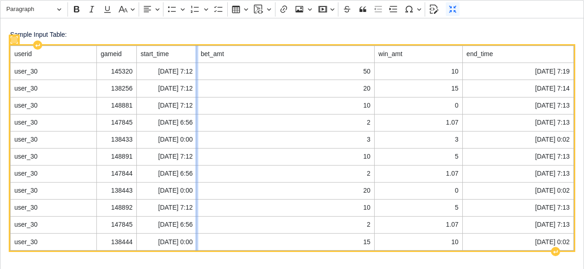
drag, startPoint x: 289, startPoint y: 57, endPoint x: 198, endPoint y: 53, distance: 91.9
click at [198, 53] on div "Editor editing area: main" at bounding box center [196, 241] width 3 height 918737
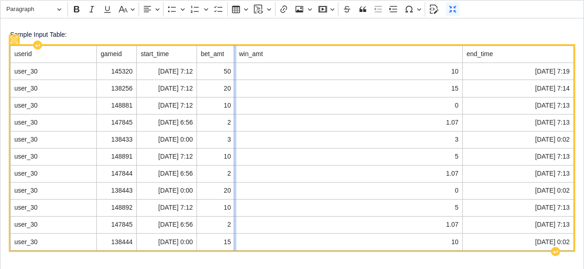
drag, startPoint x: 376, startPoint y: 55, endPoint x: 235, endPoint y: 52, distance: 140.6
click at [235, 52] on div "Editor editing area: main" at bounding box center [234, 241] width 3 height 918737
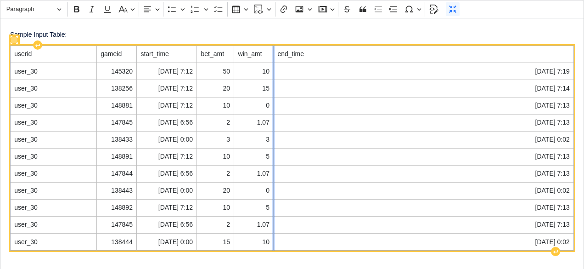
drag, startPoint x: 463, startPoint y: 57, endPoint x: 272, endPoint y: 59, distance: 191.1
click at [272, 59] on div "Editor editing area: main" at bounding box center [273, 241] width 3 height 918737
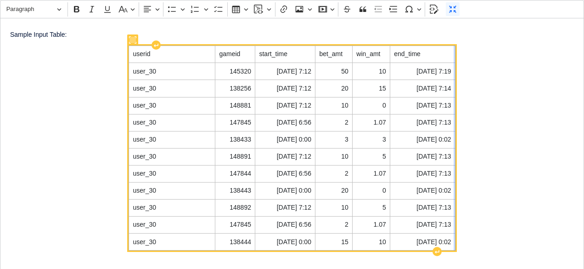
drag, startPoint x: 574, startPoint y: 57, endPoint x: 455, endPoint y: 47, distance: 118.9
click at [455, 47] on div "Editor editing area: main" at bounding box center [455, 241] width 3 height 918737
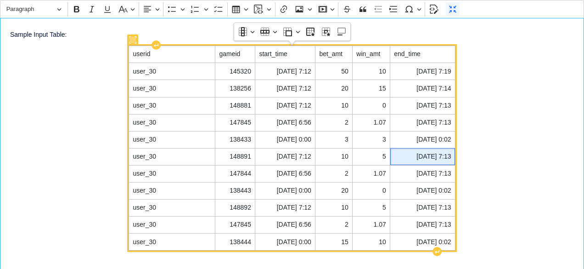
click at [449, 156] on span "[DATE] 7:13" at bounding box center [422, 156] width 57 height 9
click at [420, 157] on span "[DATE] 7:13" at bounding box center [422, 156] width 57 height 9
click at [421, 103] on span "[DATE] 7:13" at bounding box center [422, 105] width 57 height 9
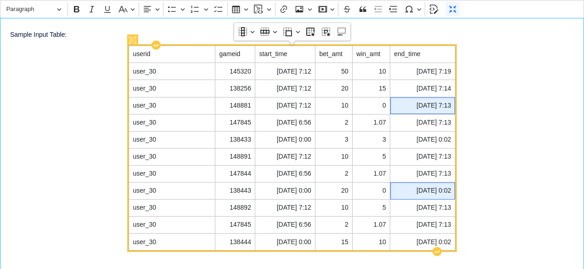
click at [420, 190] on span "[DATE] 0:02" at bounding box center [422, 190] width 57 height 9
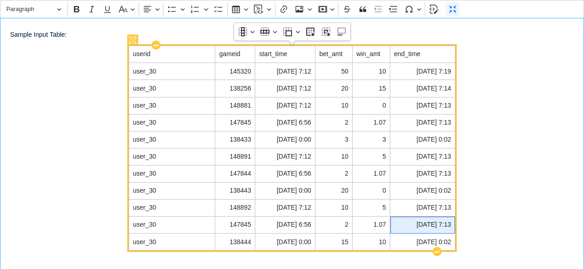
click at [411, 223] on span "[DATE] 7:13" at bounding box center [422, 224] width 57 height 9
click at [411, 237] on span "[DATE] 0:02" at bounding box center [422, 241] width 57 height 9
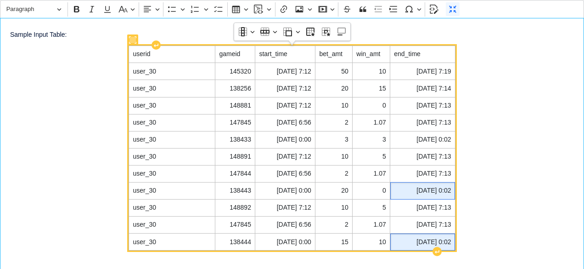
click at [412, 187] on span "[DATE] 0:02" at bounding box center [422, 190] width 57 height 9
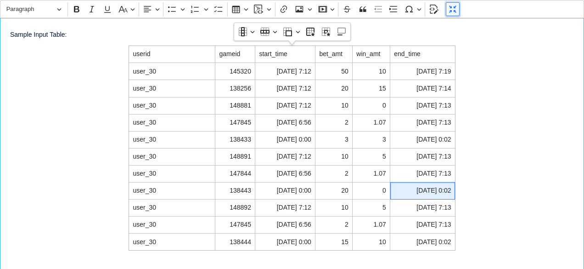
click at [448, 10] on icon "Editor toolbar" at bounding box center [452, 9] width 9 height 9
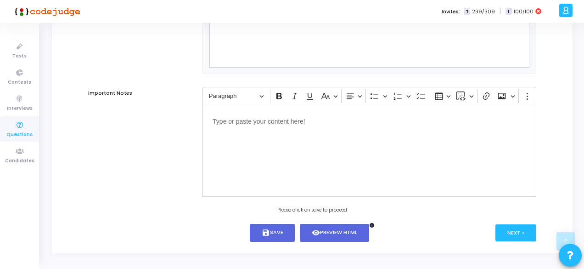
scroll to position [794, 0]
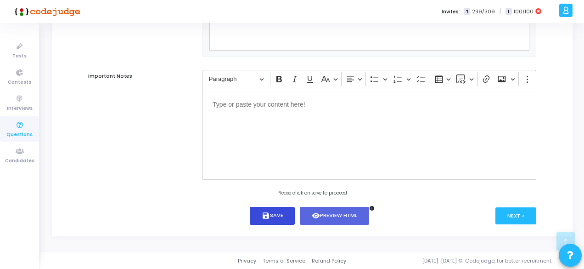
click at [280, 215] on button "save Save" at bounding box center [272, 216] width 45 height 18
click at [508, 218] on button "Next >" at bounding box center [516, 215] width 41 height 17
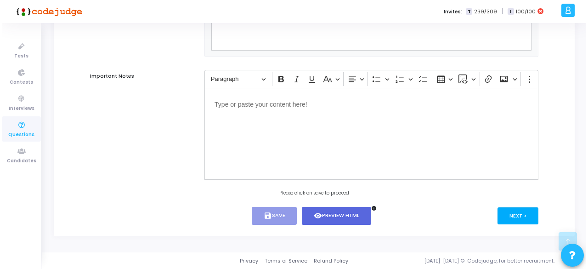
scroll to position [0, 0]
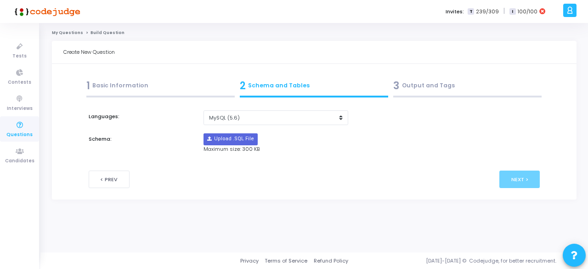
click at [249, 188] on kt-portlet-body "1 Basic Information 2 Schema and Tables 3 Output and Tags Title* Skill of the P…" at bounding box center [314, 131] width 525 height 135
click at [245, 142] on input "file" at bounding box center [230, 139] width 53 height 11
type input "C:\fakepath\sample_template_q2.sql"
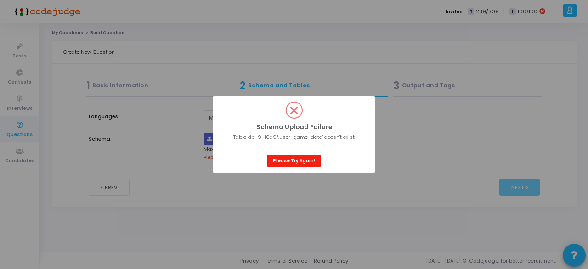
click at [281, 165] on button "Please Try Again!" at bounding box center [293, 160] width 53 height 12
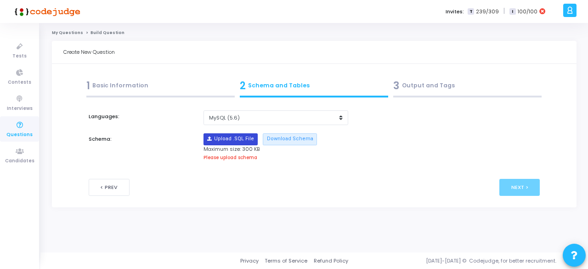
click at [226, 136] on input "file" at bounding box center [230, 139] width 53 height 11
type input "C:\fakepath\sample_template_q2.sql"
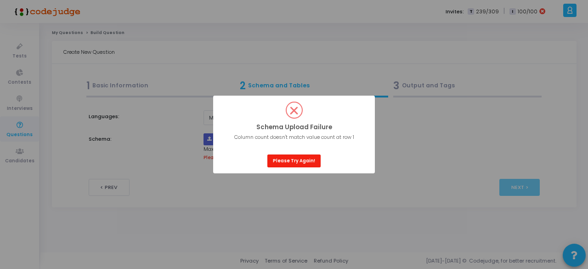
click at [284, 158] on button "Please Try Again!" at bounding box center [293, 160] width 53 height 12
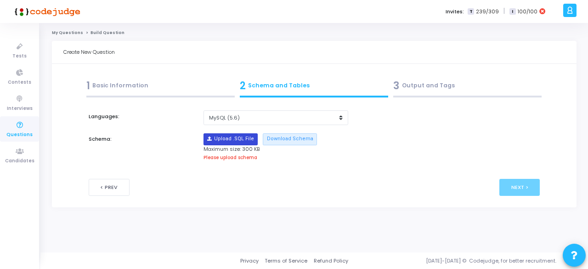
click at [243, 139] on input "file" at bounding box center [230, 139] width 53 height 11
type input "C:\fakepath\sample_template_q2.sql"
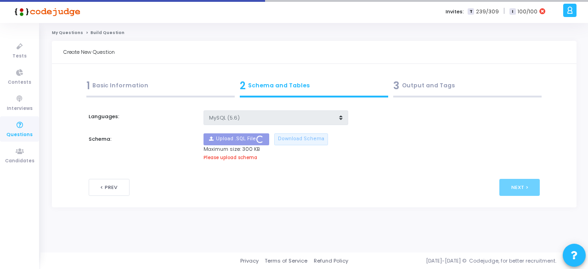
click at [422, 87] on div "3 Output and Tags" at bounding box center [467, 85] width 148 height 15
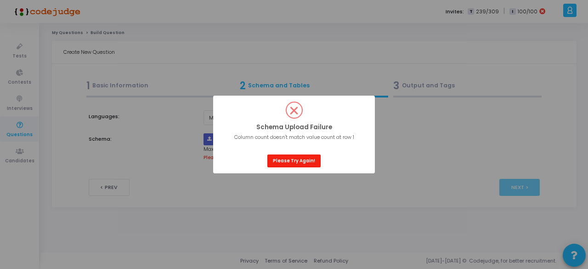
click at [287, 160] on button "Please Try Again!" at bounding box center [293, 160] width 53 height 12
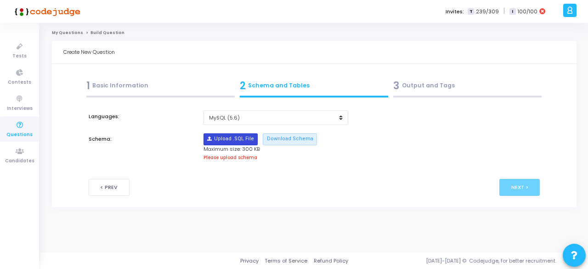
click at [247, 139] on input "file" at bounding box center [230, 139] width 53 height 11
type input "C:\fakepath\sample_template_q2.sql"
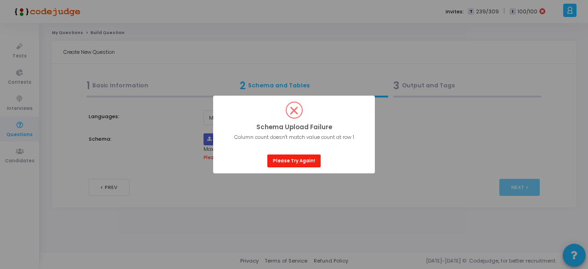
click at [288, 159] on button "Please Try Again!" at bounding box center [293, 160] width 53 height 12
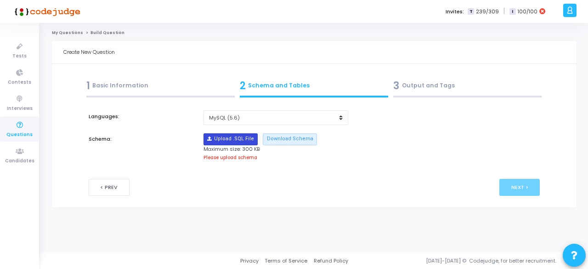
click at [217, 139] on input "file" at bounding box center [230, 139] width 53 height 11
type input "C:\fakepath\sample_template_q2.sql"
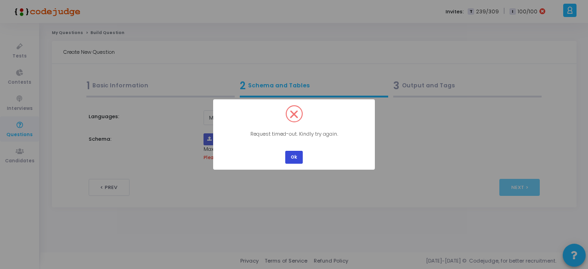
click at [288, 153] on button "Ok" at bounding box center [293, 157] width 17 height 12
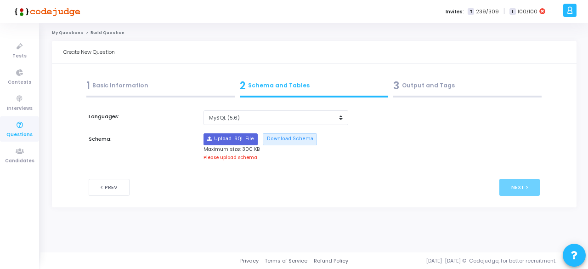
click at [131, 88] on div "1 Basic Information" at bounding box center [160, 85] width 148 height 15
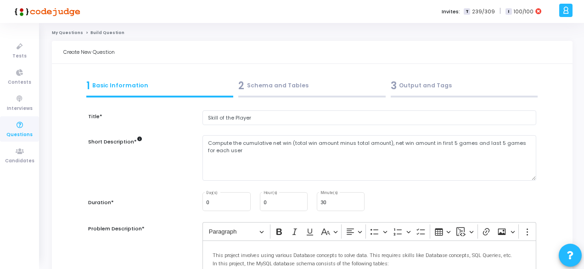
click at [274, 88] on div "2 Schema and Tables" at bounding box center [311, 85] width 147 height 15
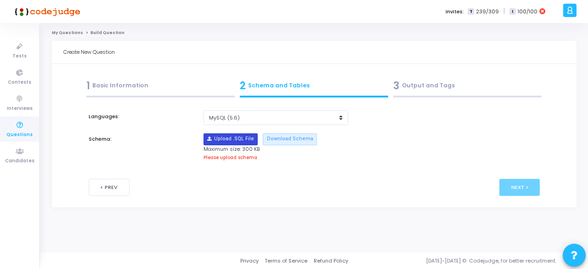
click at [238, 140] on input "file" at bounding box center [230, 139] width 53 height 11
type input "C:\fakepath\sample_template_q2.sql"
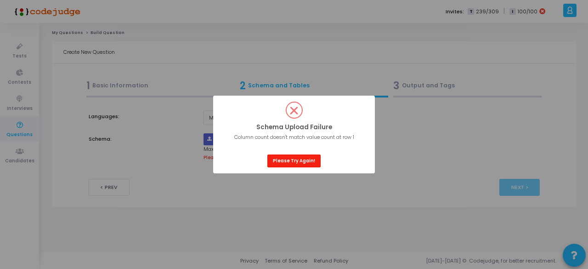
click at [303, 161] on button "Please Try Again!" at bounding box center [293, 160] width 53 height 12
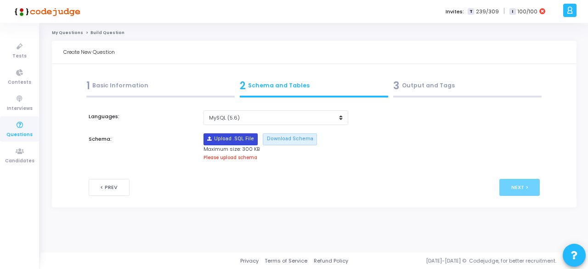
click at [234, 136] on input "file" at bounding box center [230, 139] width 53 height 11
type input "C:\fakepath\sample_template_q2.sql"
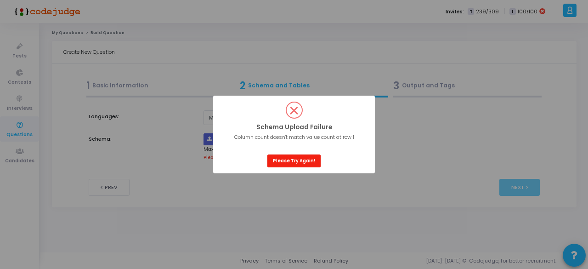
click at [292, 162] on button "Please Try Again!" at bounding box center [293, 160] width 53 height 12
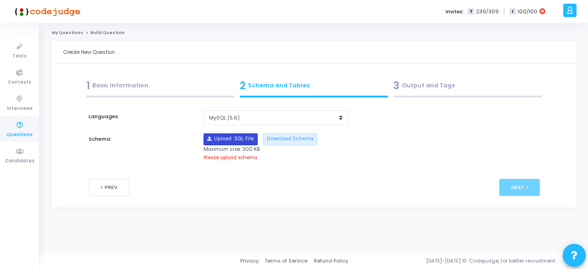
click at [223, 139] on input "file" at bounding box center [230, 139] width 53 height 11
type input "C:\fakepath\sample_template_q2.sql"
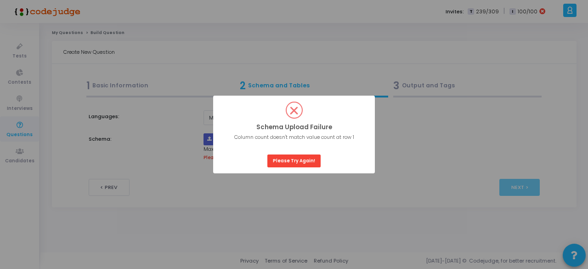
click at [385, 188] on div "? ! i Schema Upload Failure × Column count doesn't match value count at row 1 O…" at bounding box center [294, 134] width 588 height 269
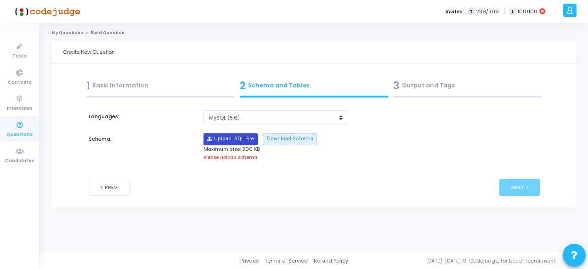
click at [243, 136] on input "file" at bounding box center [230, 139] width 53 height 11
type input "C:\fakepath\sample_template_q2.sql"
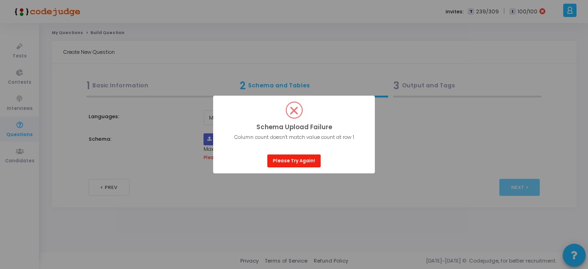
click at [279, 155] on button "Please Try Again!" at bounding box center [293, 160] width 53 height 12
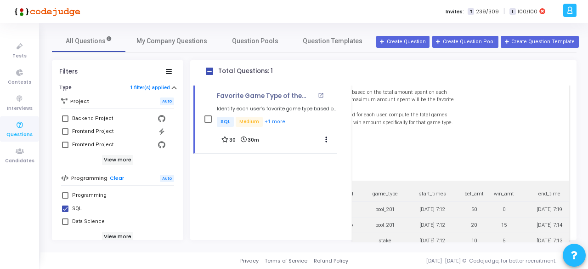
scroll to position [0, 152]
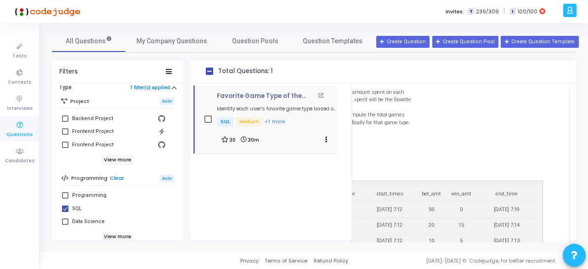
click at [265, 134] on div "30 30m Edit Clone Add To Test" at bounding box center [276, 139] width 111 height 13
click at [275, 117] on p "SQL Medium +1 more" at bounding box center [277, 122] width 120 height 11
click at [323, 92] on mat-icon "open_in_new" at bounding box center [321, 95] width 6 height 6
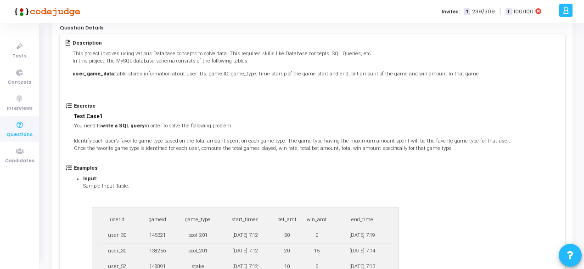
scroll to position [70, 0]
